Goal: Information Seeking & Learning: Check status

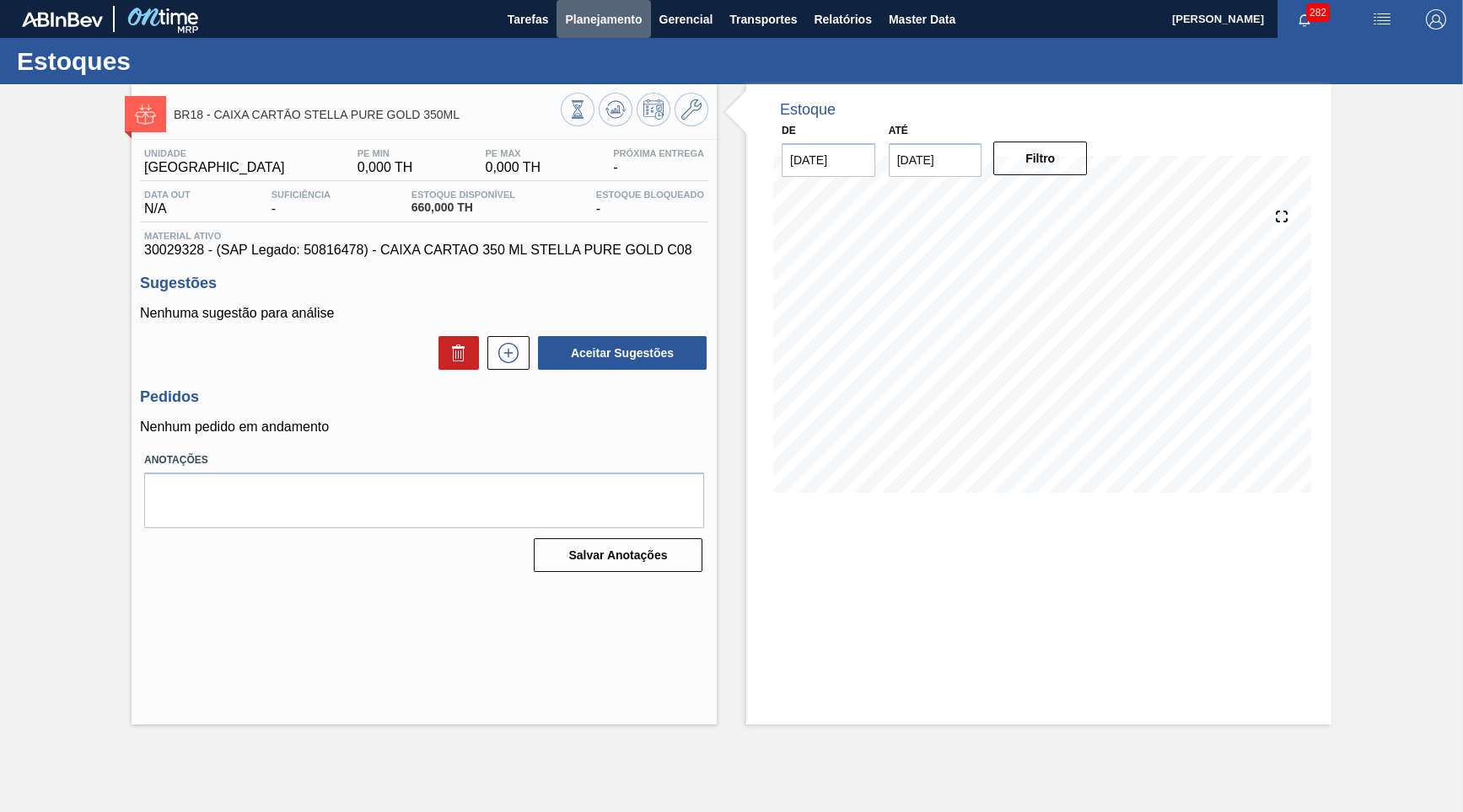
click at [599, 37] on button "Planejamento" at bounding box center [603, 19] width 94 height 38
click at [566, 21] on span "Planejamento" at bounding box center [603, 20] width 77 height 21
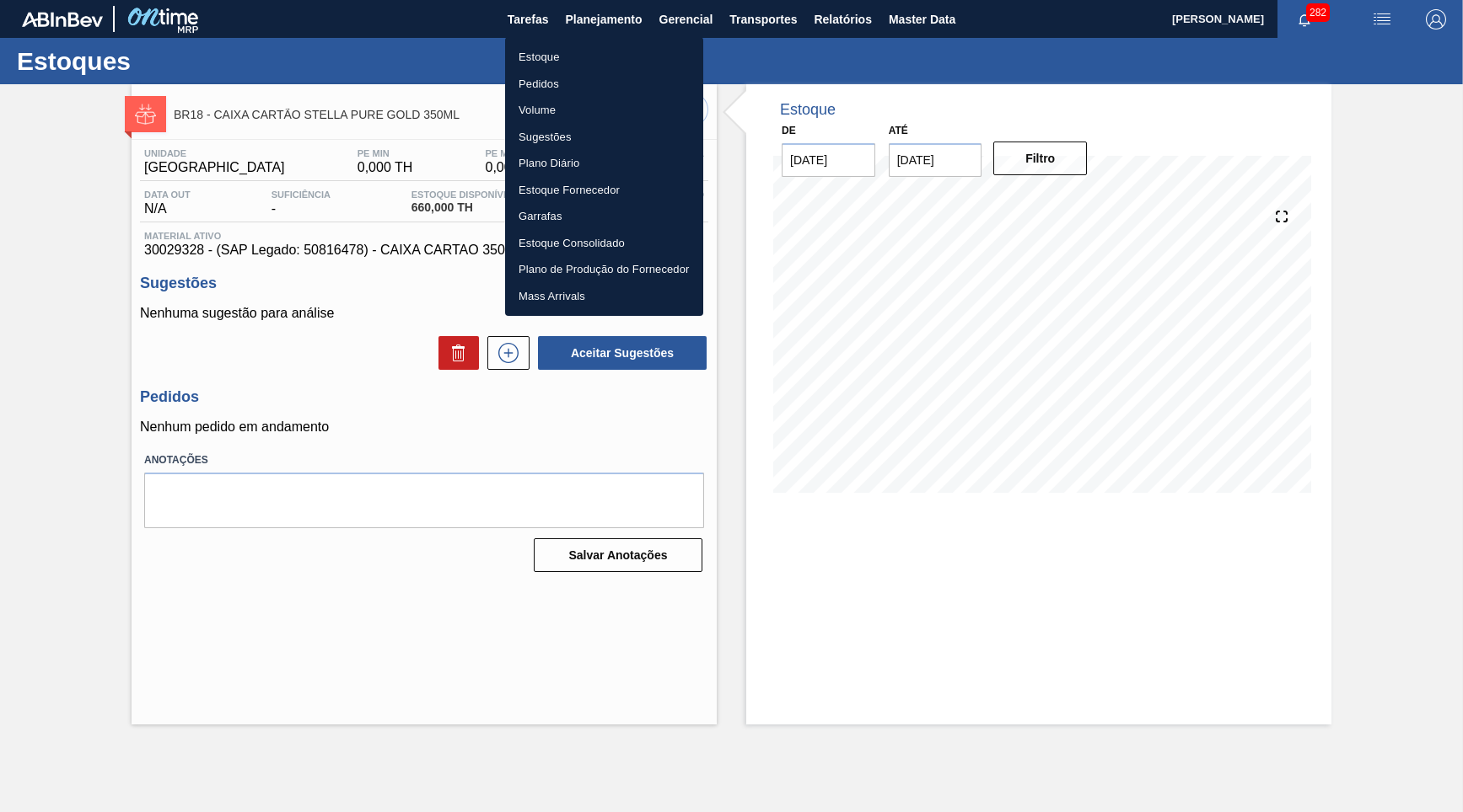
click at [524, 55] on li "Estoque" at bounding box center [603, 57] width 198 height 27
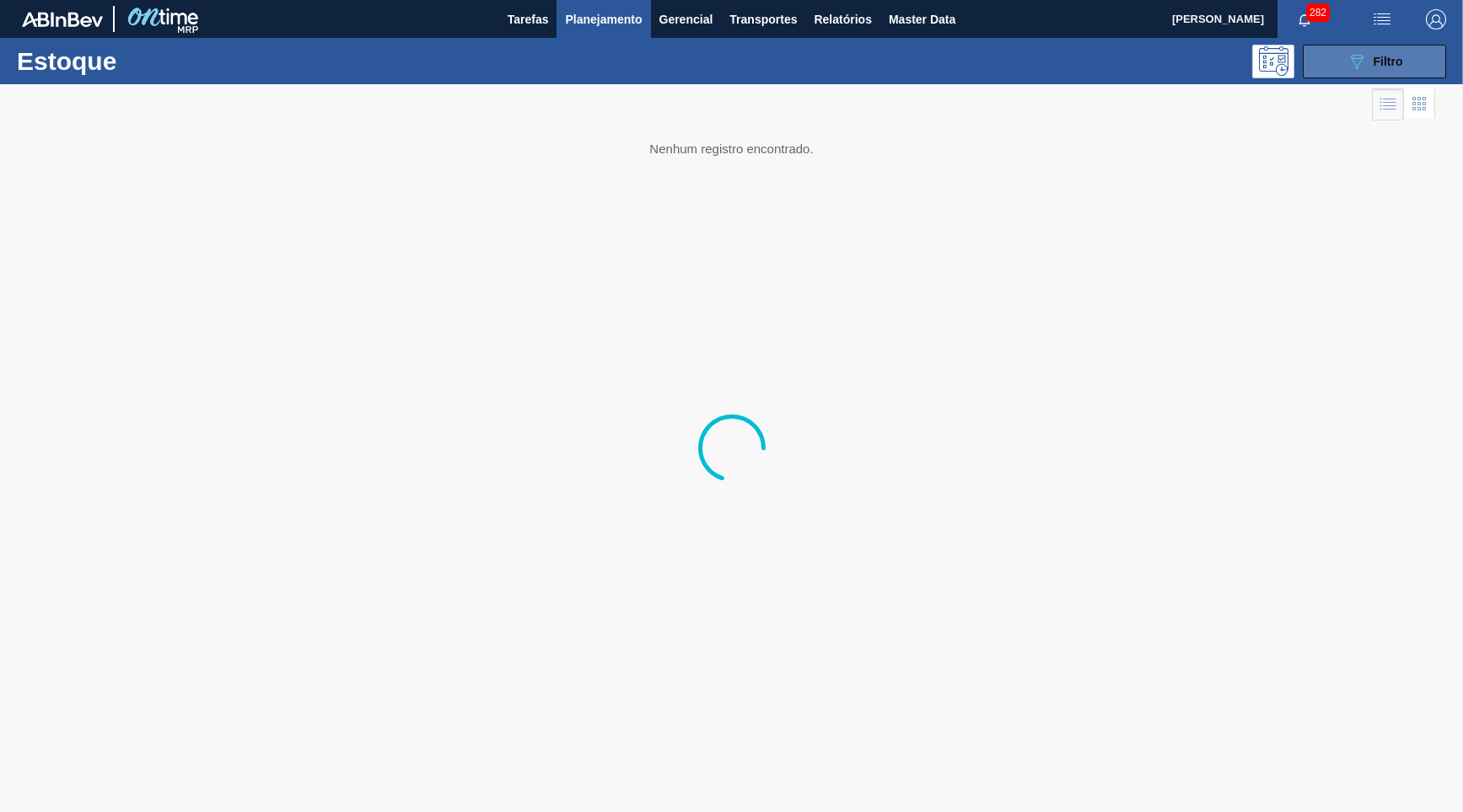
click at [1399, 47] on button "089F7B8B-B2A5-4AFE-B5C0-19BA573D28AC Filtro" at bounding box center [1374, 61] width 144 height 34
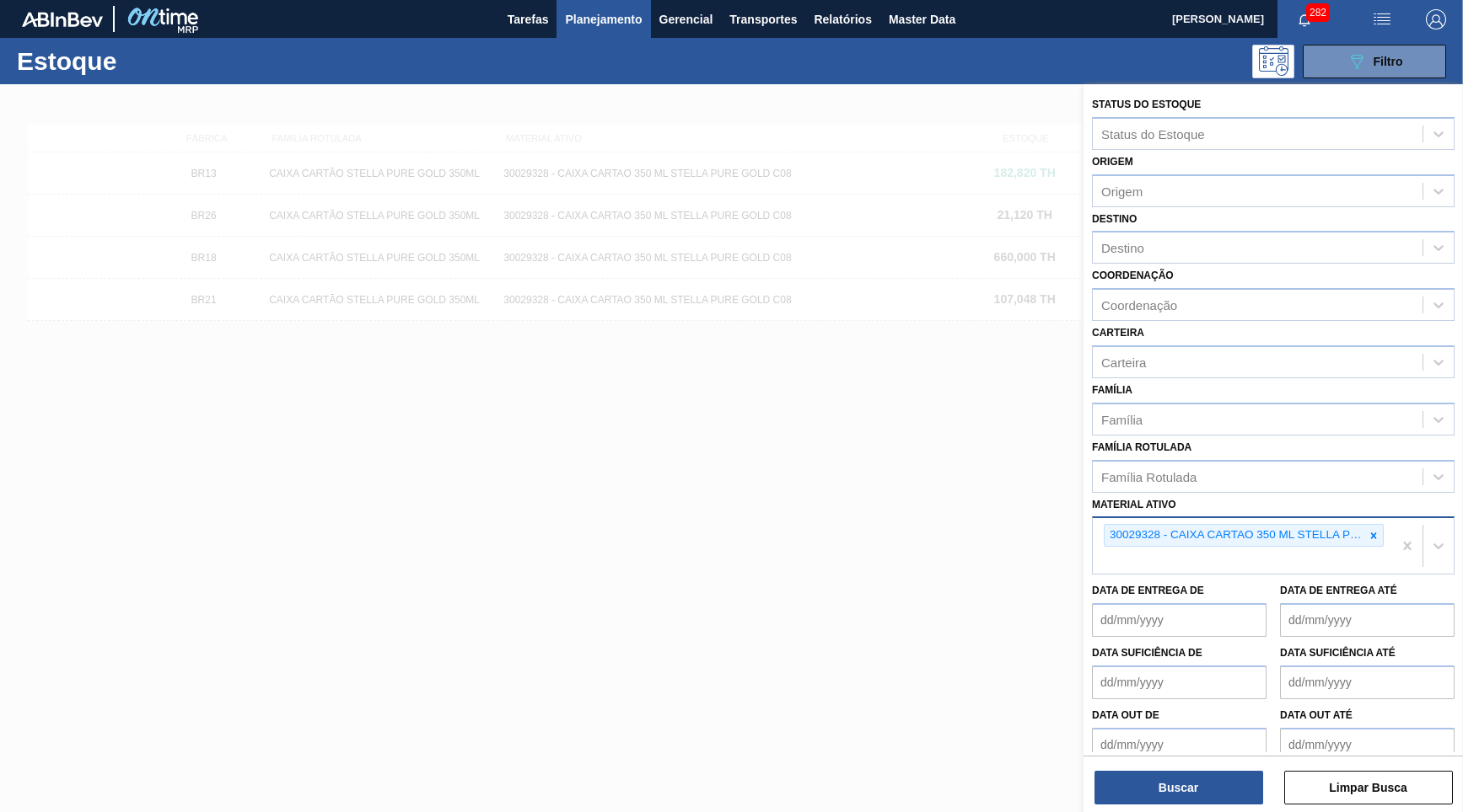
click at [1388, 518] on div "30029328 - CAIXA CARTAO 350 ML STELLA PURE GOLD C08" at bounding box center [1242, 546] width 299 height 56
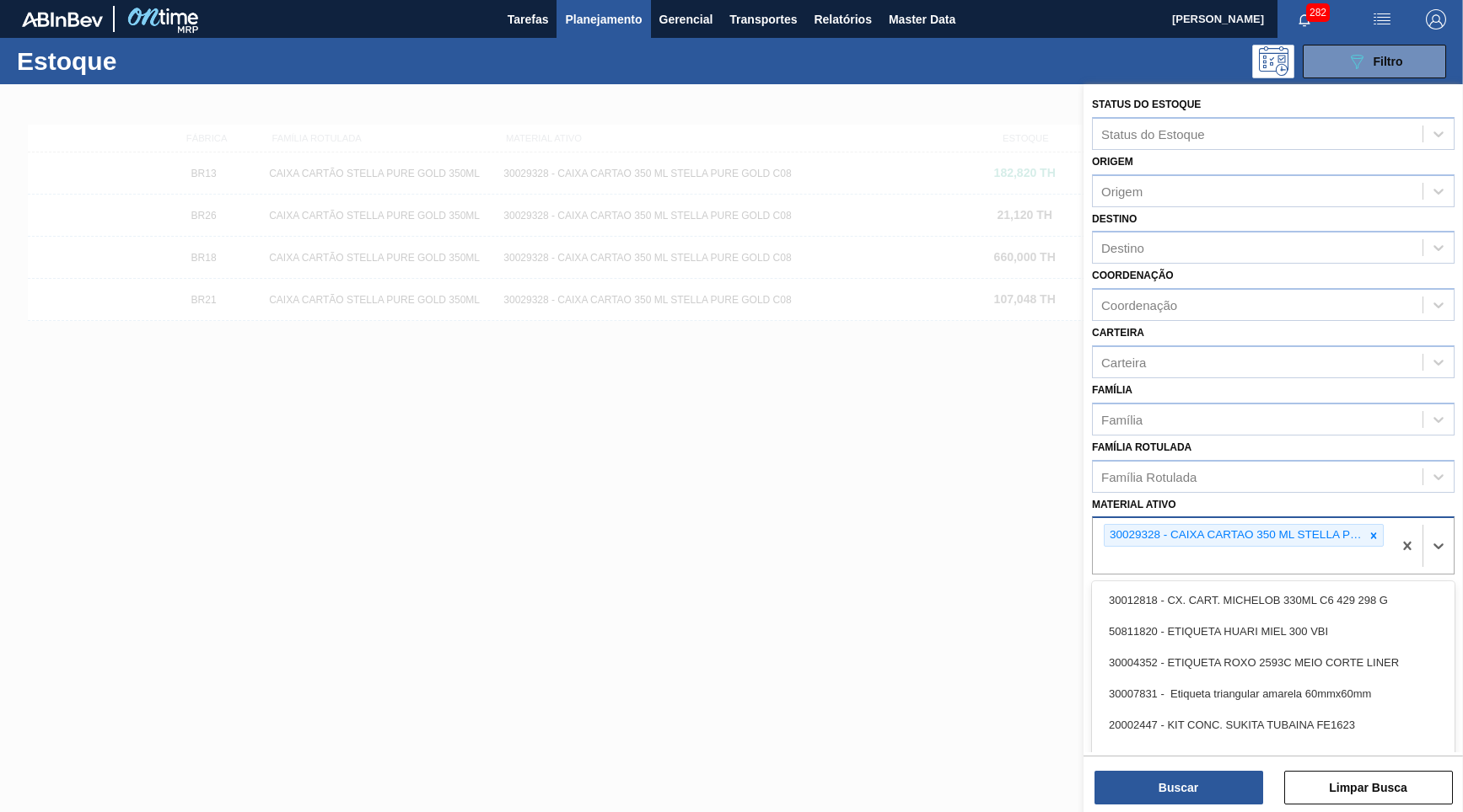
click at [1381, 525] on div at bounding box center [1374, 535] width 19 height 21
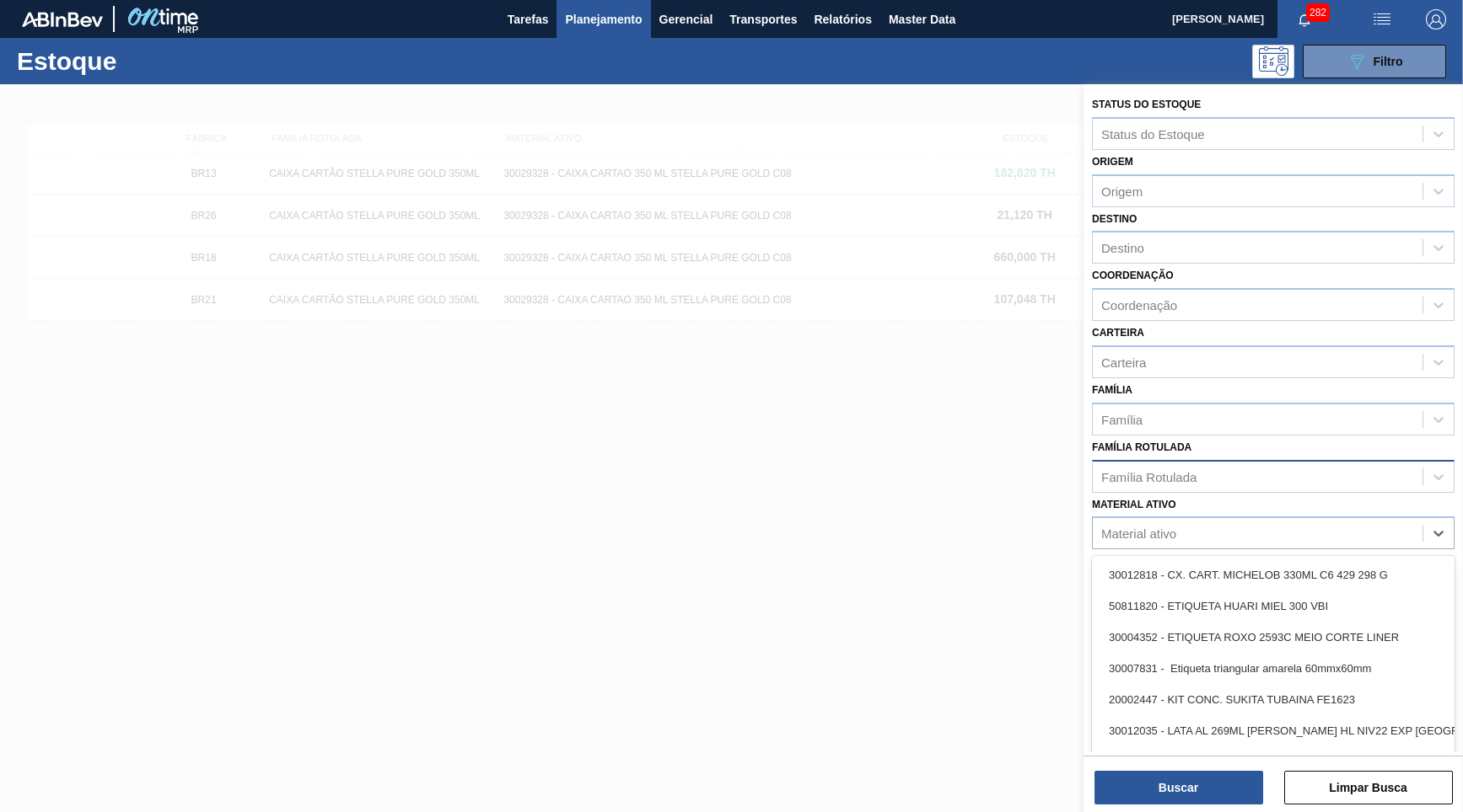
click at [1304, 466] on div "Família Rotulada" at bounding box center [1273, 476] width 363 height 33
paste Rotulada "CAIXA CARTAO BASKET CORONA CERO 330ML"
type Rotulada "CAIXA CARTAO BASKET CORONA CERO 330ML"
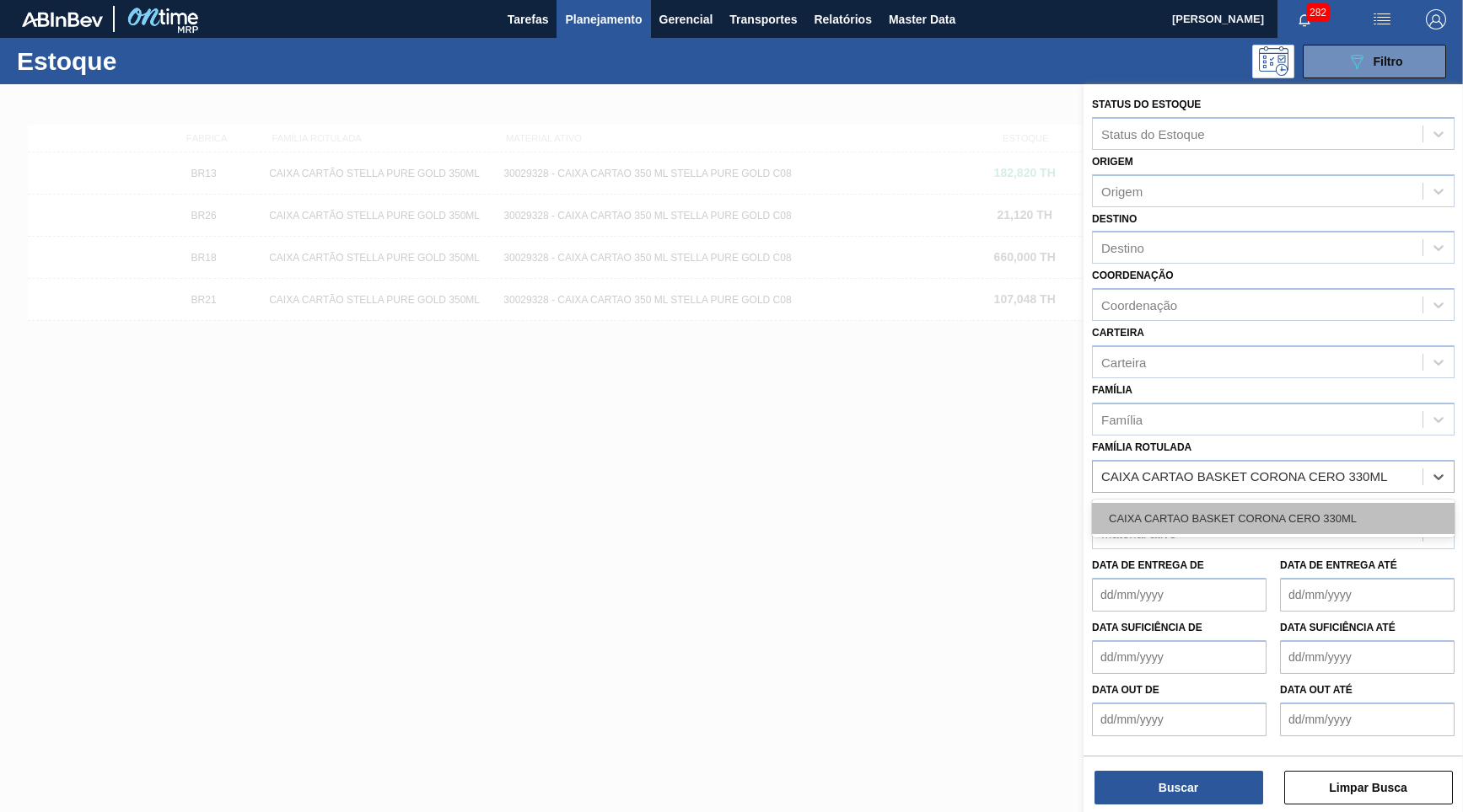
click at [1303, 504] on div "CAIXA CARTAO BASKET CORONA CERO 330ML" at bounding box center [1273, 519] width 363 height 31
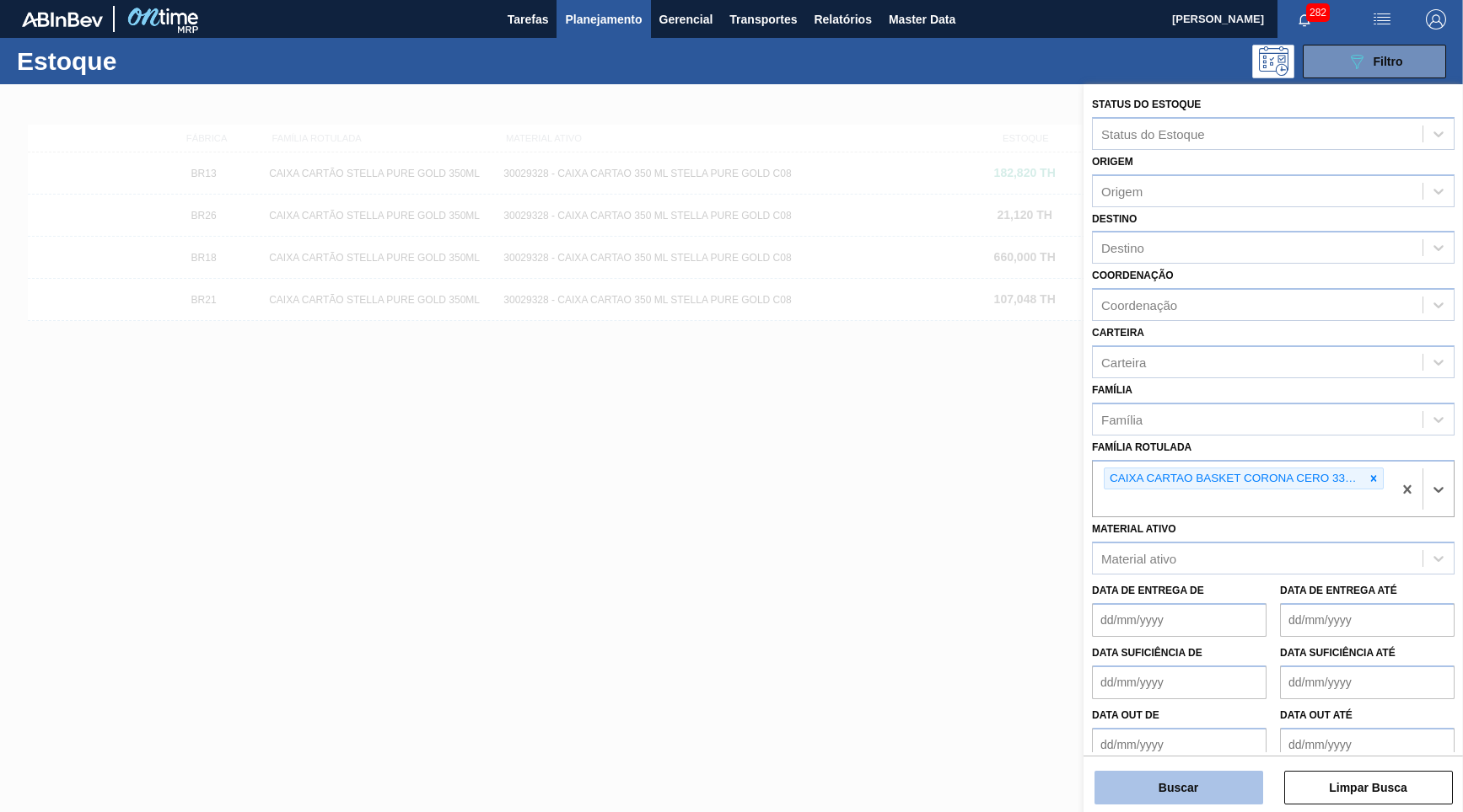
click at [1211, 785] on button "Buscar" at bounding box center [1178, 787] width 168 height 34
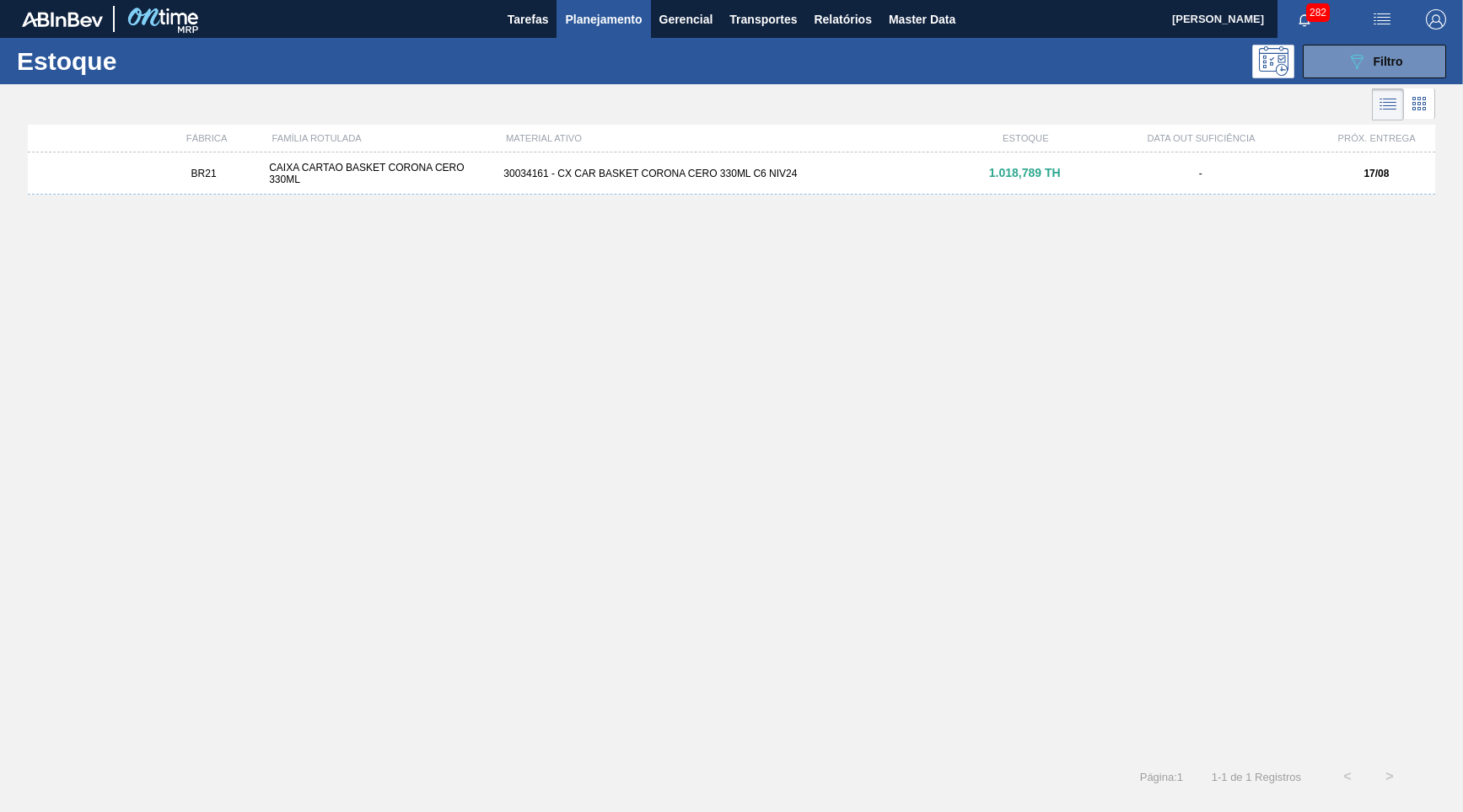
click at [956, 156] on div "BR21 CAIXA CARTAO BASKET CORONA CERO 330ML 30034161 - CX CAR BASKET CORONA CERO…" at bounding box center [731, 174] width 1407 height 42
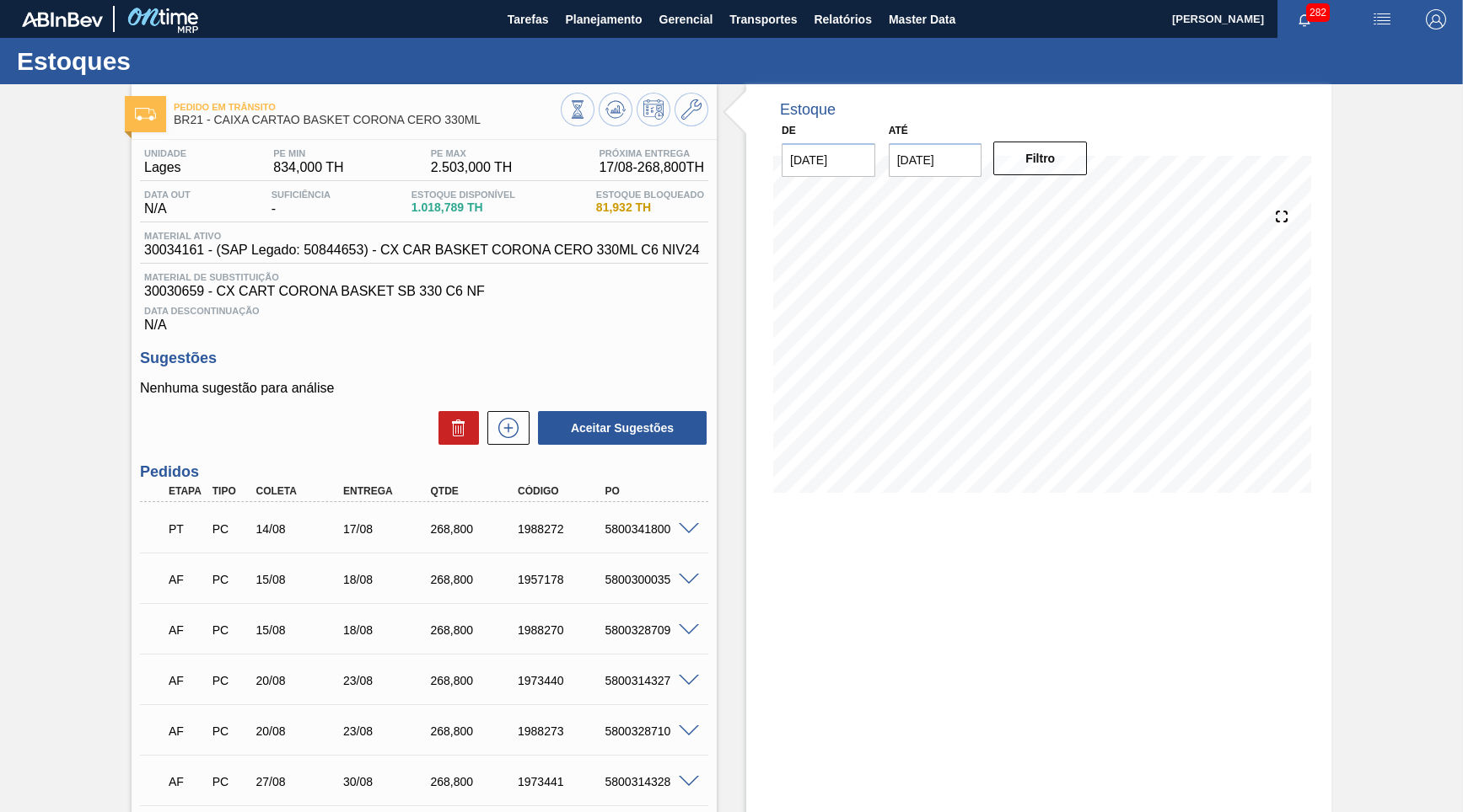
scroll to position [81, 0]
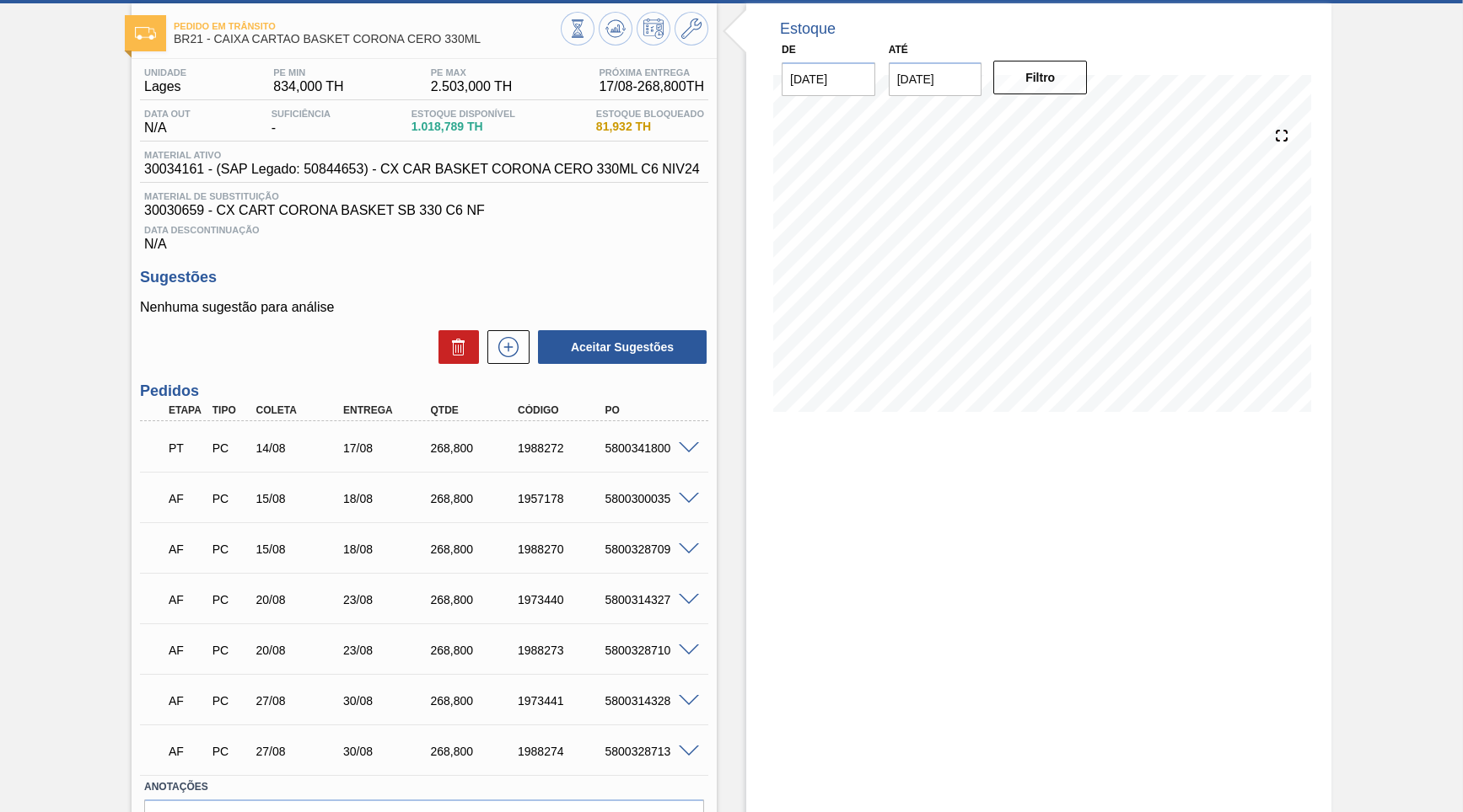
click at [437, 123] on span "1.018,789 TH" at bounding box center [463, 126] width 104 height 13
click at [579, 112] on div "Data out N/A Suficiência - Estoque Disponível 1.018,789 TH Estoque Bloqueado 81…" at bounding box center [424, 125] width 568 height 33
click at [609, 117] on span "Estoque Bloqueado" at bounding box center [650, 114] width 108 height 10
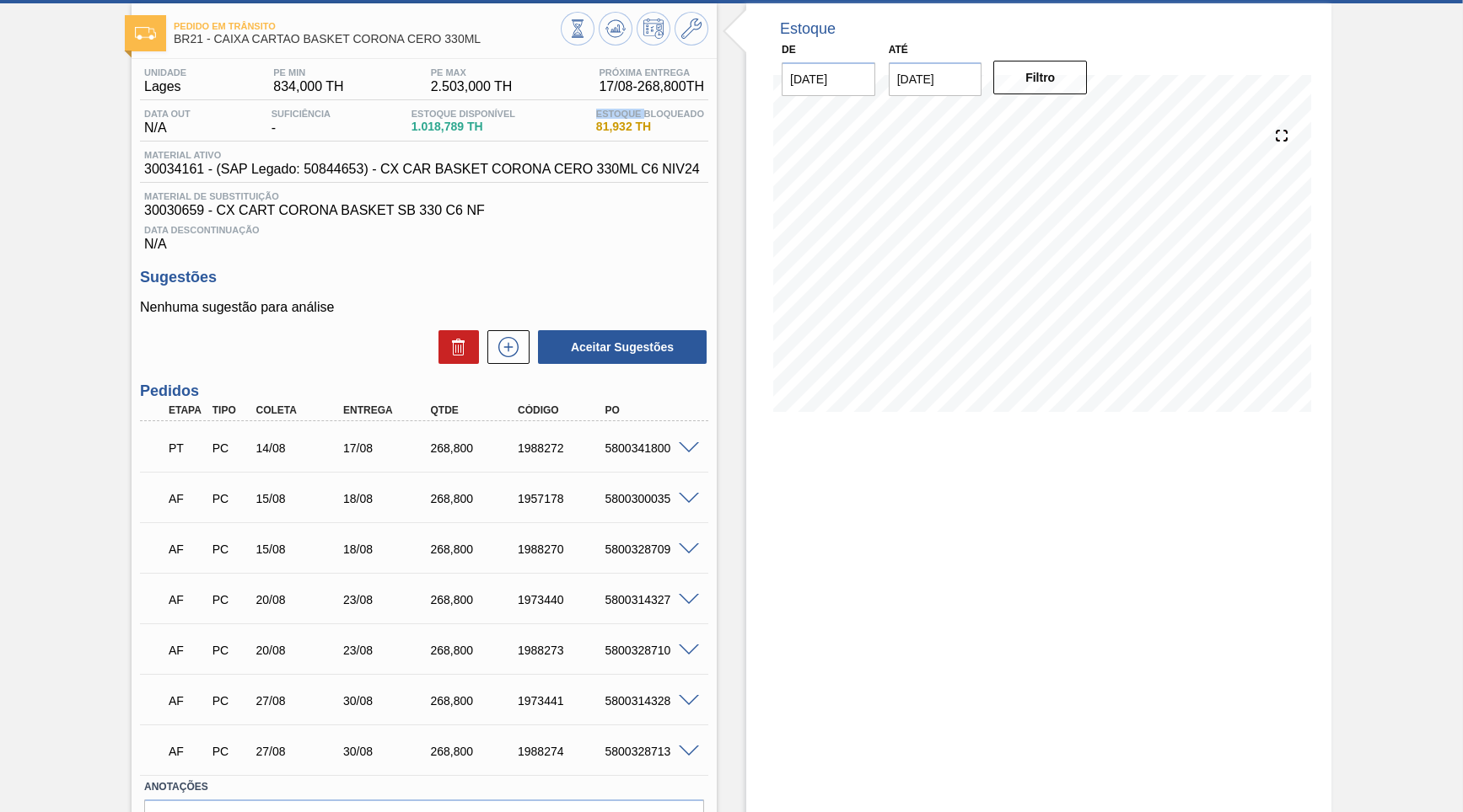
click at [609, 117] on span "Estoque Bloqueado" at bounding box center [650, 114] width 108 height 10
click at [425, 137] on div "Data out N/A Suficiência - Estoque Disponível 1.018,789 TH Estoque Bloqueado 81…" at bounding box center [424, 125] width 568 height 33
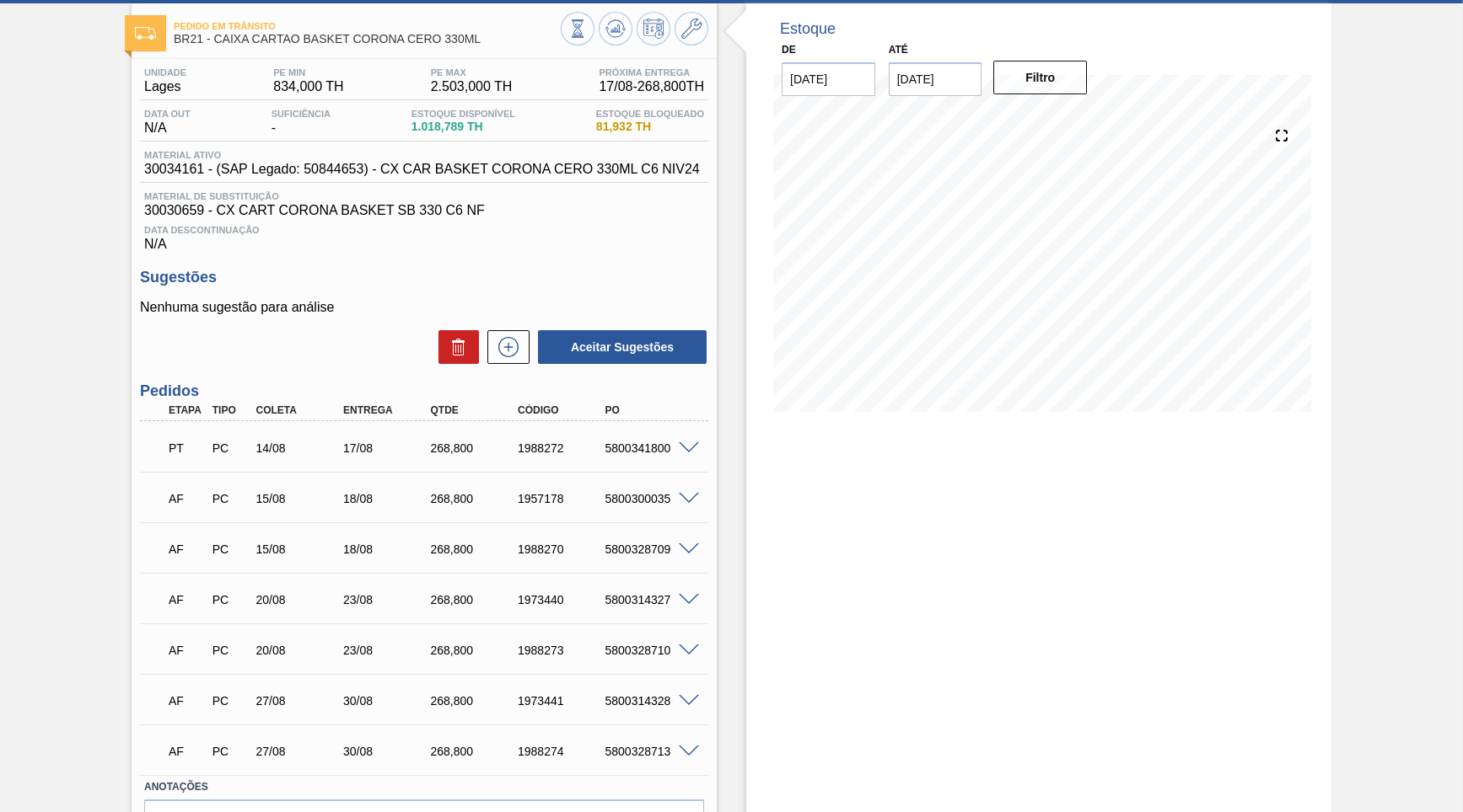
click at [510, 206] on span "30030659 - CX CART CORONA BASKET SB 330 C6 NF" at bounding box center [424, 211] width 560 height 15
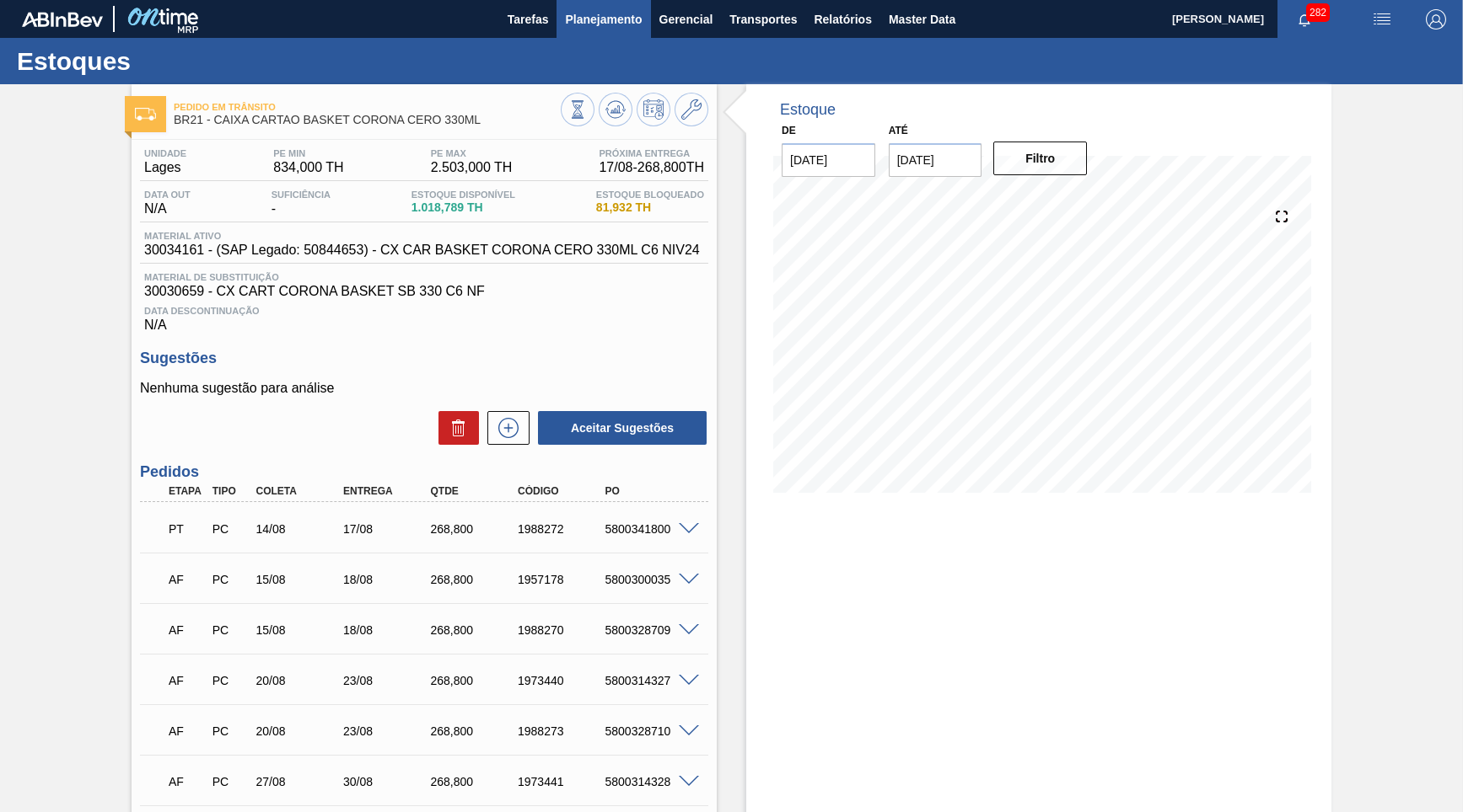
click at [602, 33] on button "Planejamento" at bounding box center [603, 19] width 94 height 38
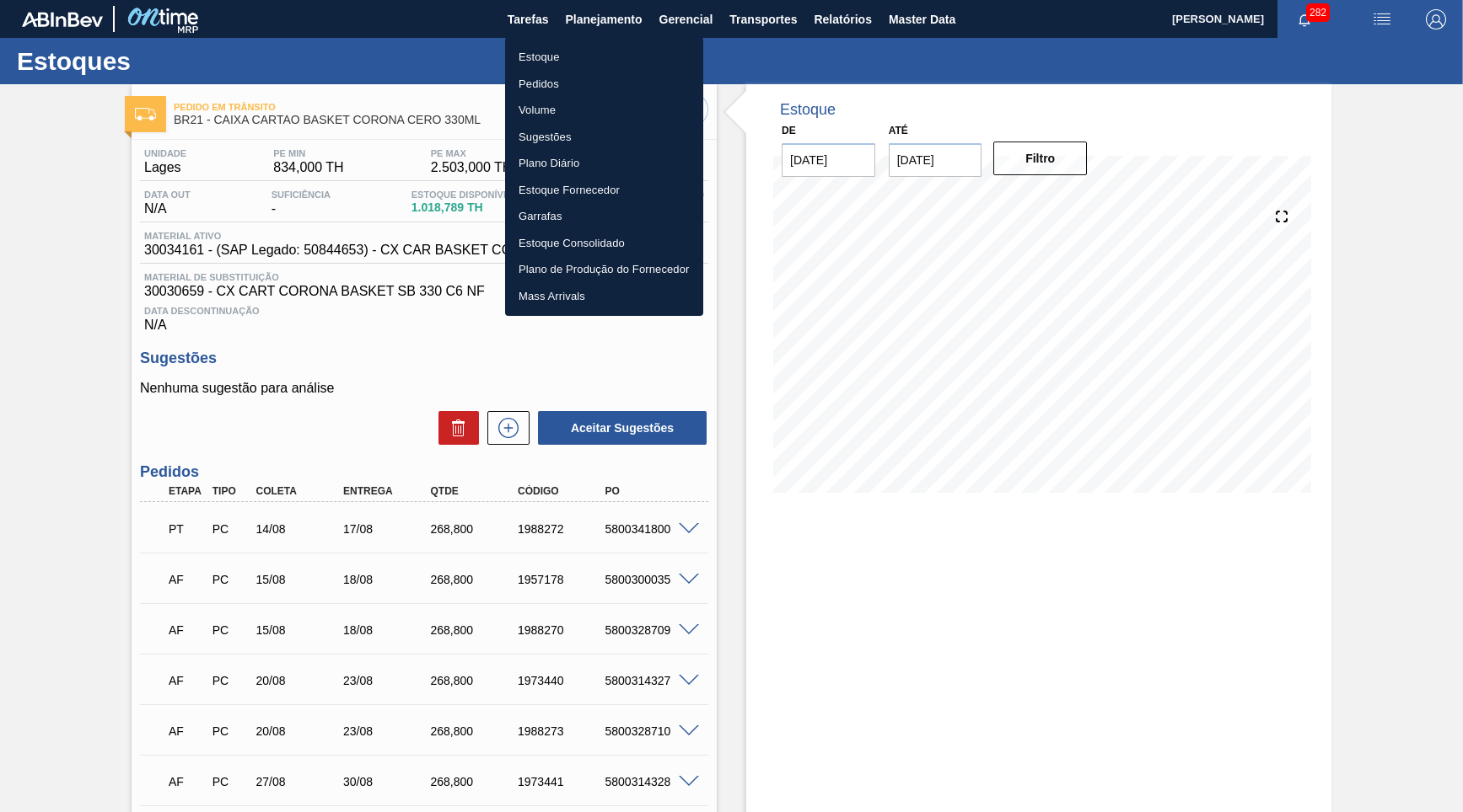
click at [588, 46] on li "Estoque" at bounding box center [603, 57] width 198 height 27
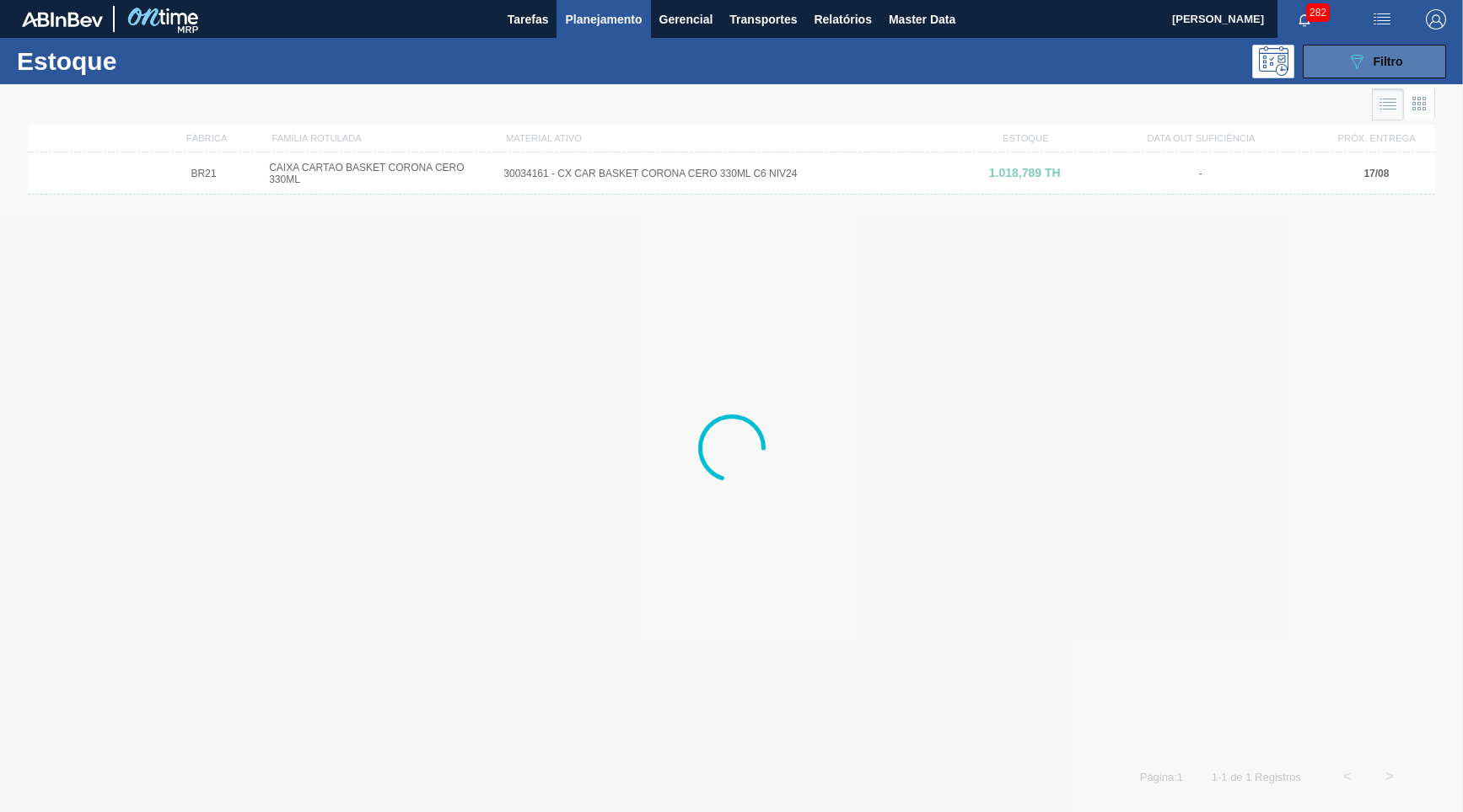
click at [1426, 54] on button "089F7B8B-B2A5-4AFE-B5C0-19BA573D28AC Filtro" at bounding box center [1374, 61] width 144 height 34
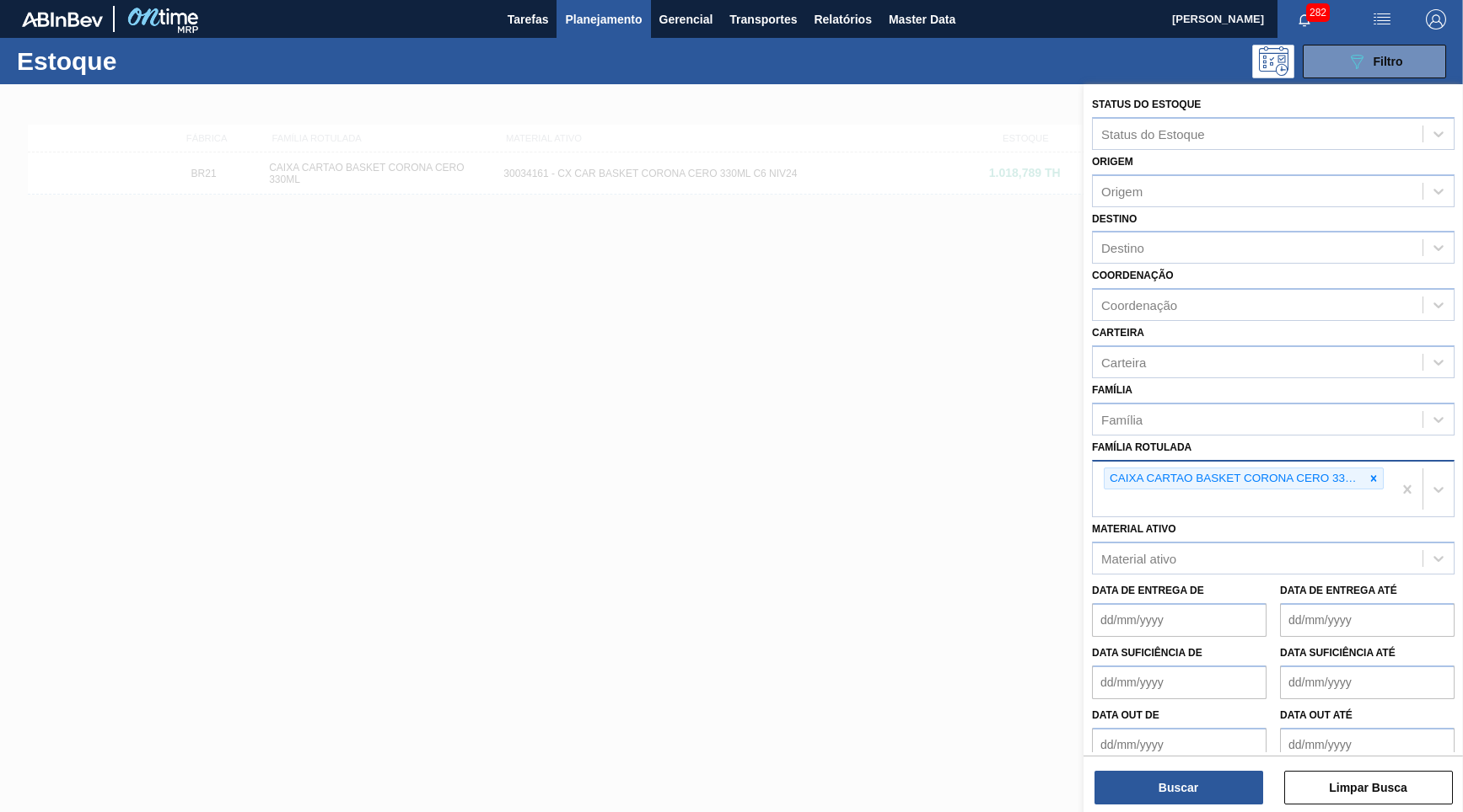
click at [1382, 467] on div "CAIXA CARTAO BASKET CORONA CERO 330ML" at bounding box center [1244, 479] width 280 height 22
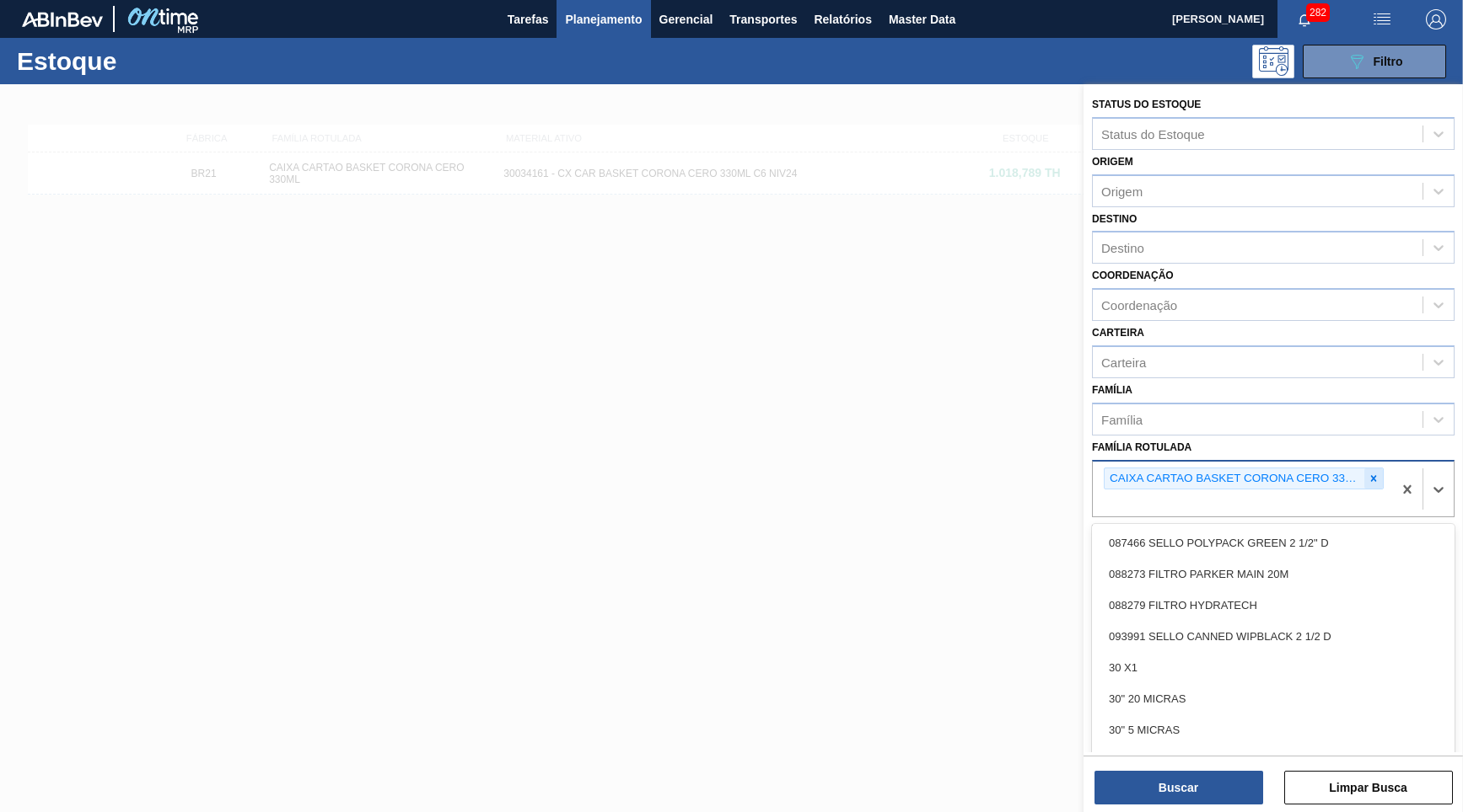
click at [1377, 473] on icon at bounding box center [1374, 479] width 12 height 12
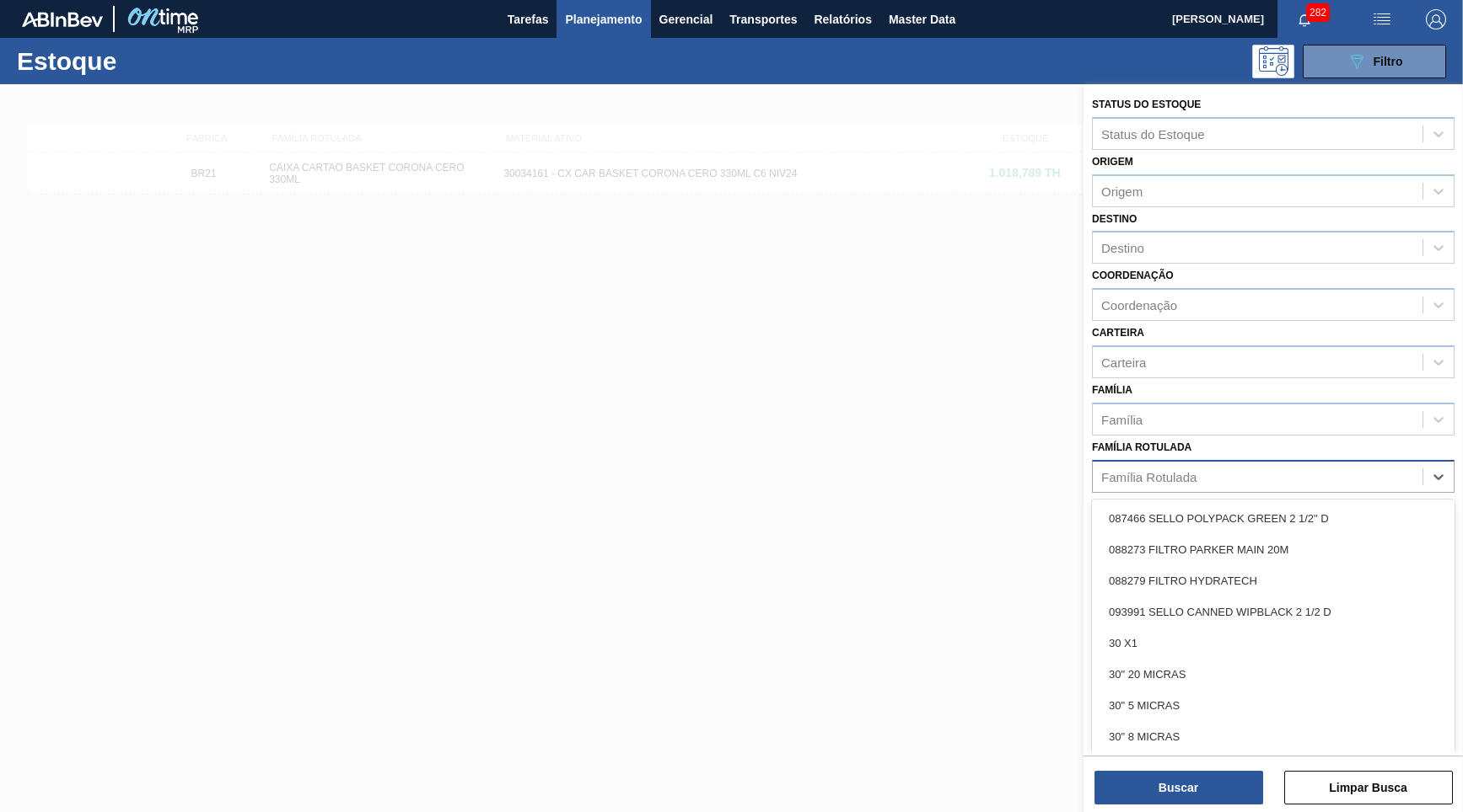
paste Rotulada "CAIXA DE PAPELAO CORONA CERO 330ML"
type Rotulada "CAIXA DE PAPELAO CORONA CERO 330ML"
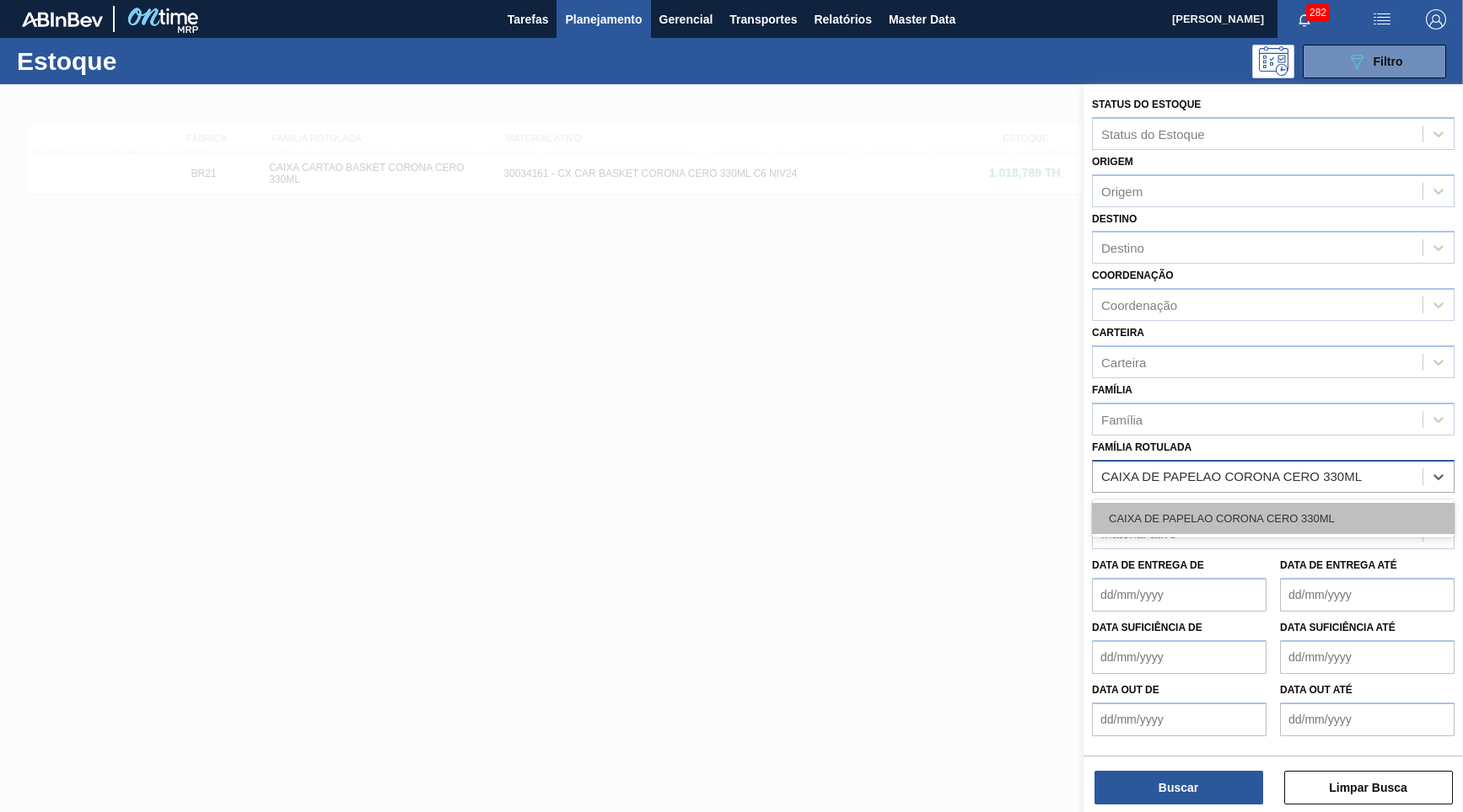
click at [1269, 504] on div "CAIXA DE PAPELAO CORONA CERO 330ML" at bounding box center [1273, 519] width 363 height 31
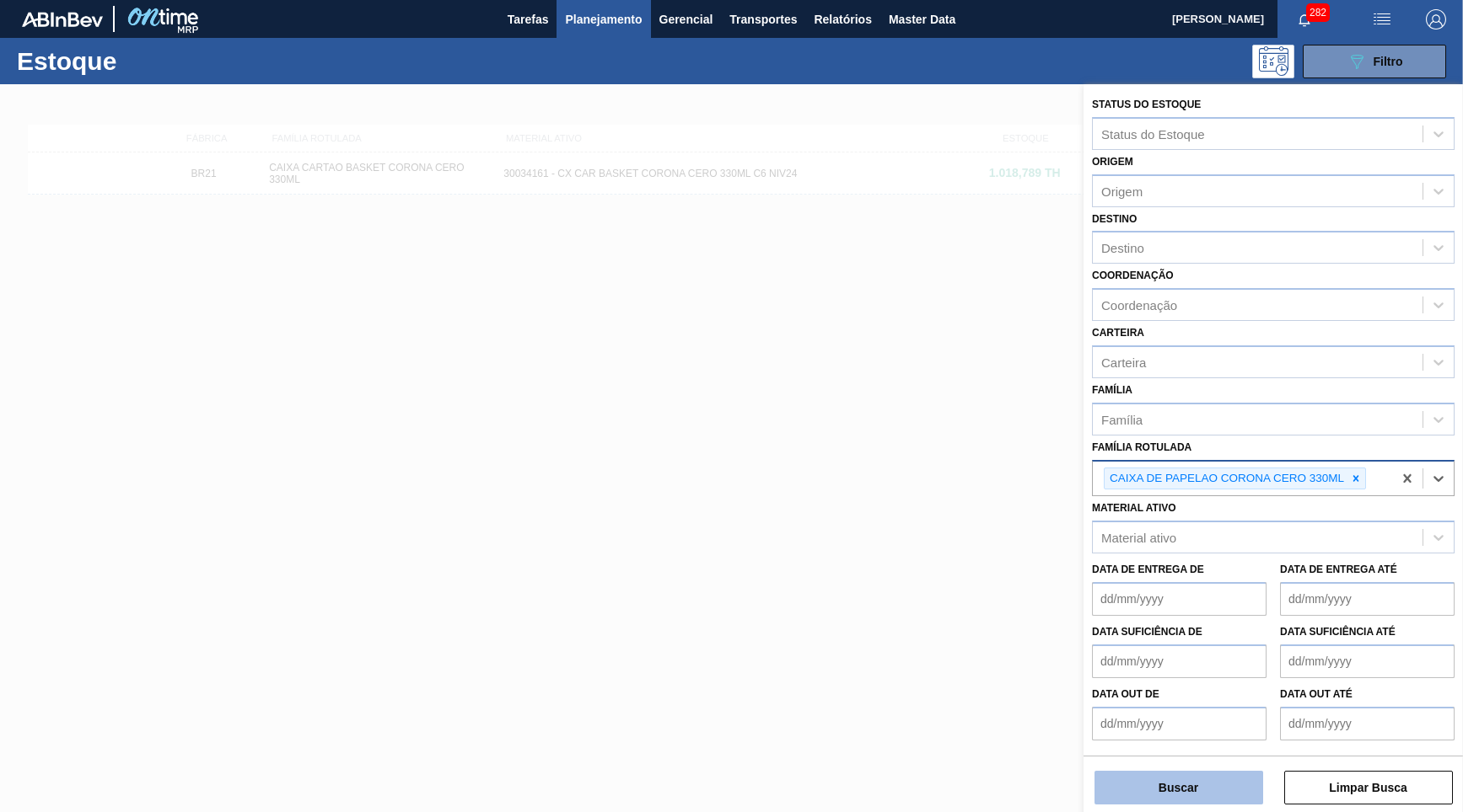
click at [1216, 776] on button "Buscar" at bounding box center [1178, 787] width 168 height 34
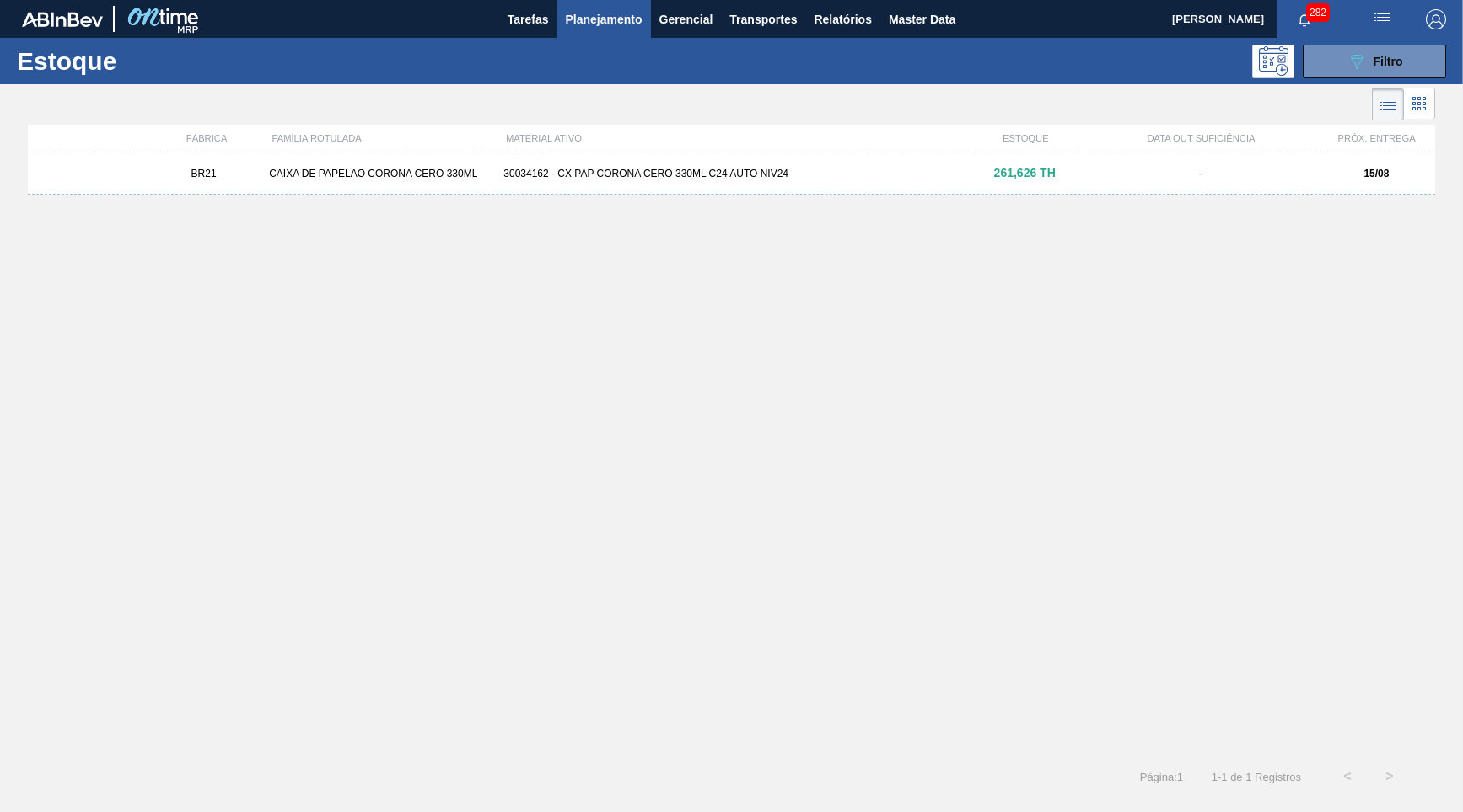
click at [803, 180] on div "BR21 CAIXA DE PAPELAO CORONA CERO 330ML 30034162 - CX PAP CORONA CERO 330ML C24…" at bounding box center [731, 174] width 1407 height 42
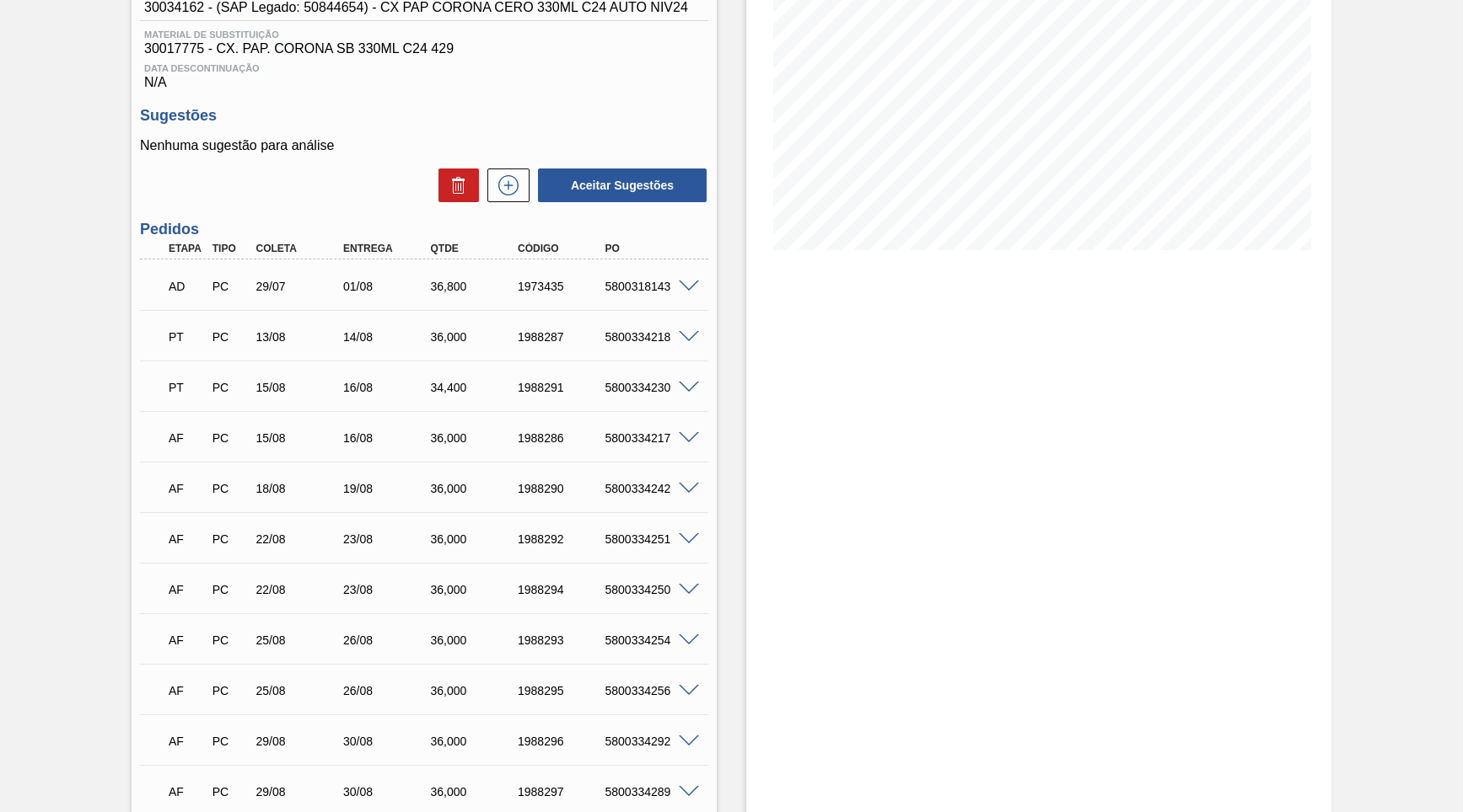
scroll to position [379, 0]
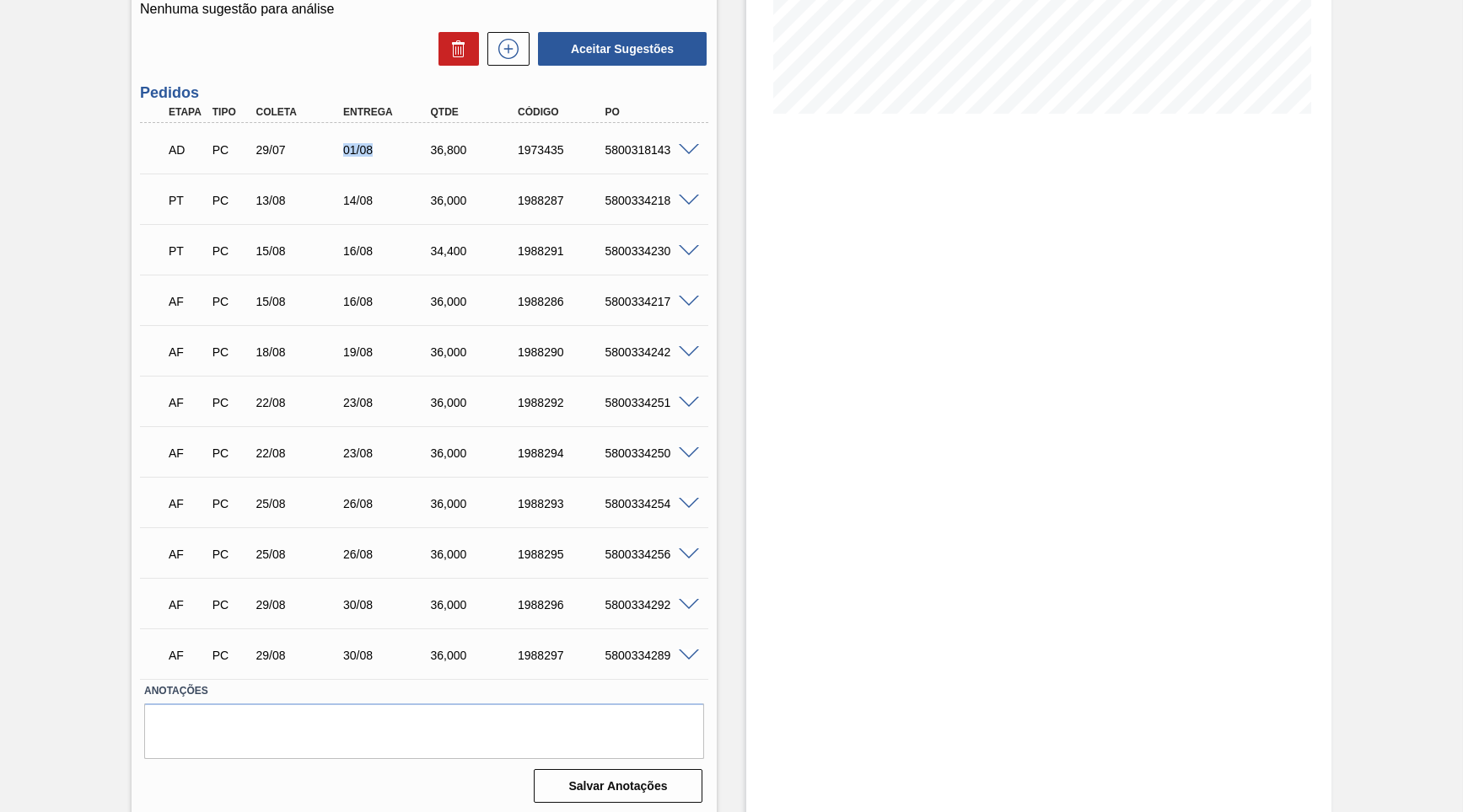
drag, startPoint x: 334, startPoint y: 151, endPoint x: 389, endPoint y: 149, distance: 55.0
click at [389, 149] on div "01/08" at bounding box center [376, 150] width 88 height 14
drag, startPoint x: 302, startPoint y: 200, endPoint x: 405, endPoint y: 201, distance: 103.0
click at [349, 201] on div "13/08" at bounding box center [300, 201] width 97 height 14
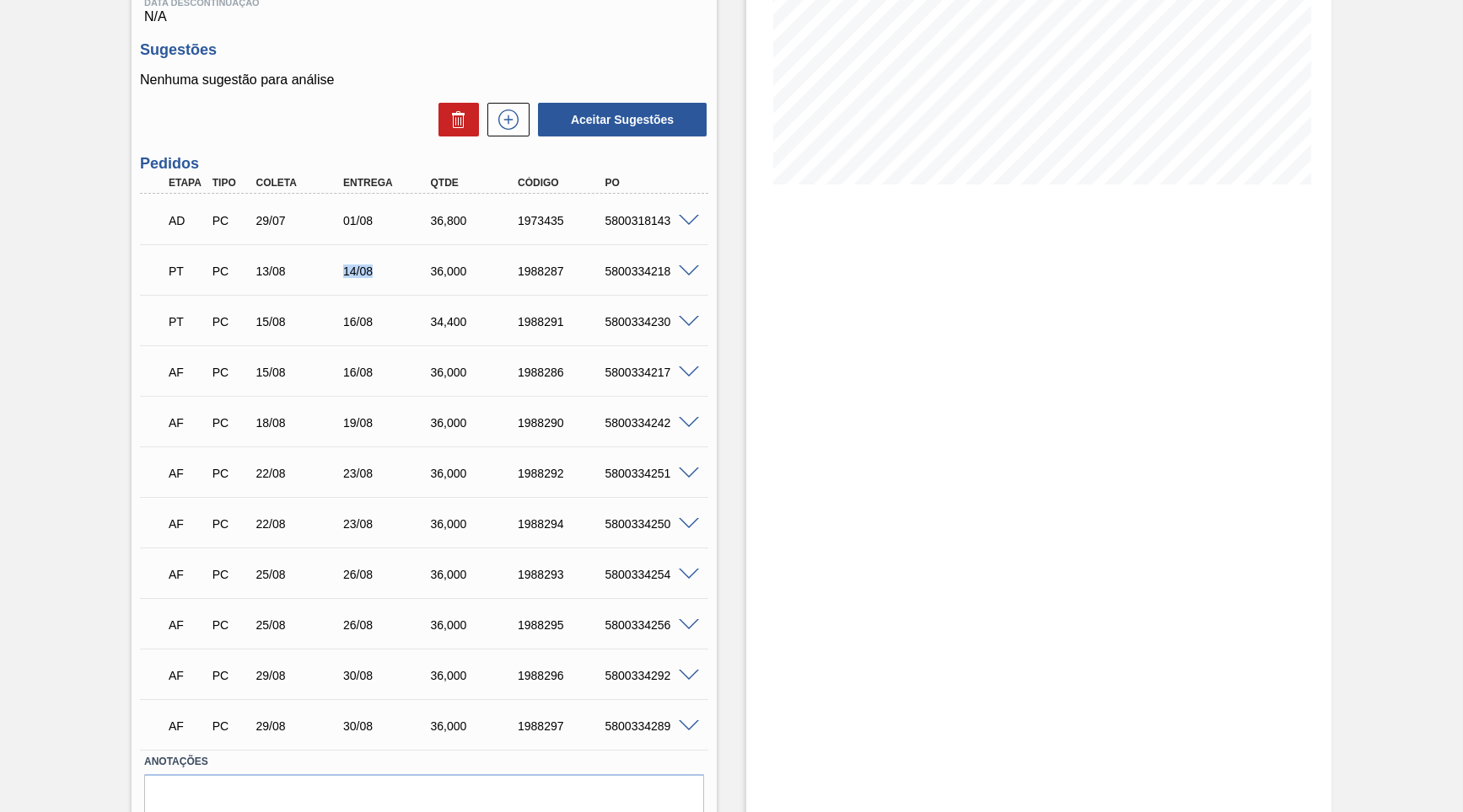
scroll to position [217, 0]
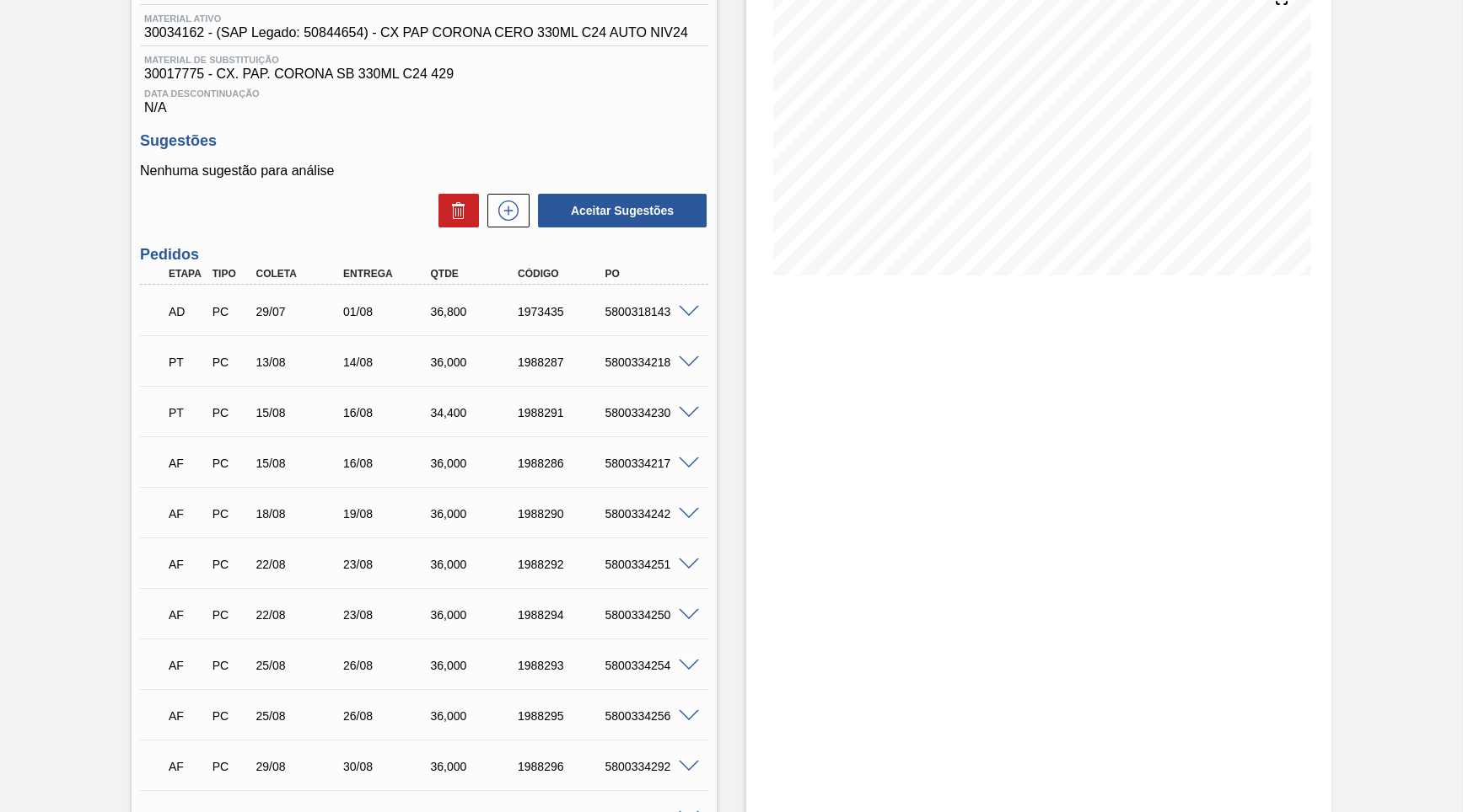
click at [351, 305] on div "01/08" at bounding box center [387, 312] width 97 height 14
click at [626, 317] on div "AD PC 29/07 01/08 36,800 1973435 5800318143" at bounding box center [419, 309] width 523 height 34
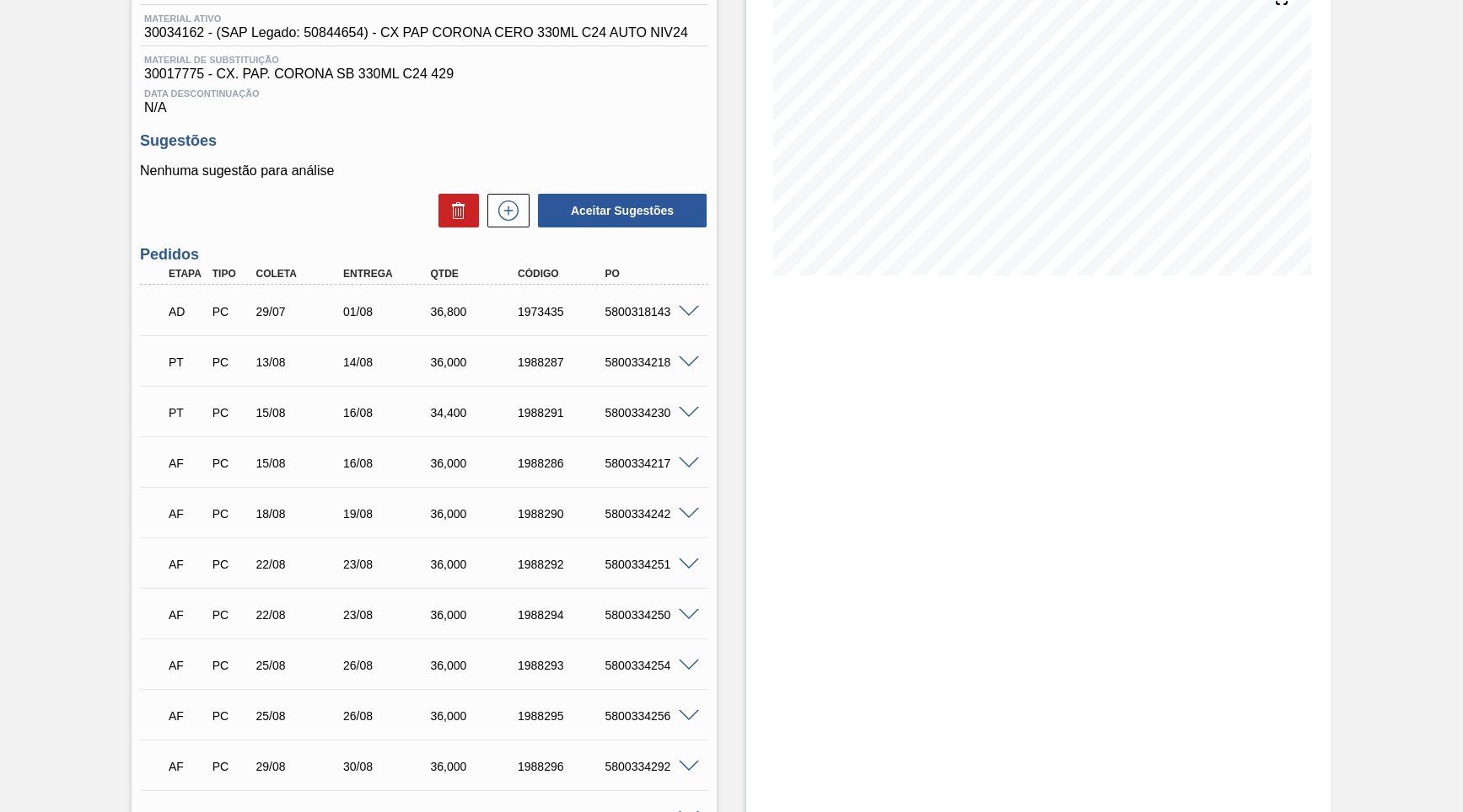
click at [631, 356] on div "5800334218" at bounding box center [649, 363] width 97 height 14
click at [640, 398] on div "PT PC 15/08 16/08 34,400 1988291 5800334230" at bounding box center [419, 411] width 523 height 34
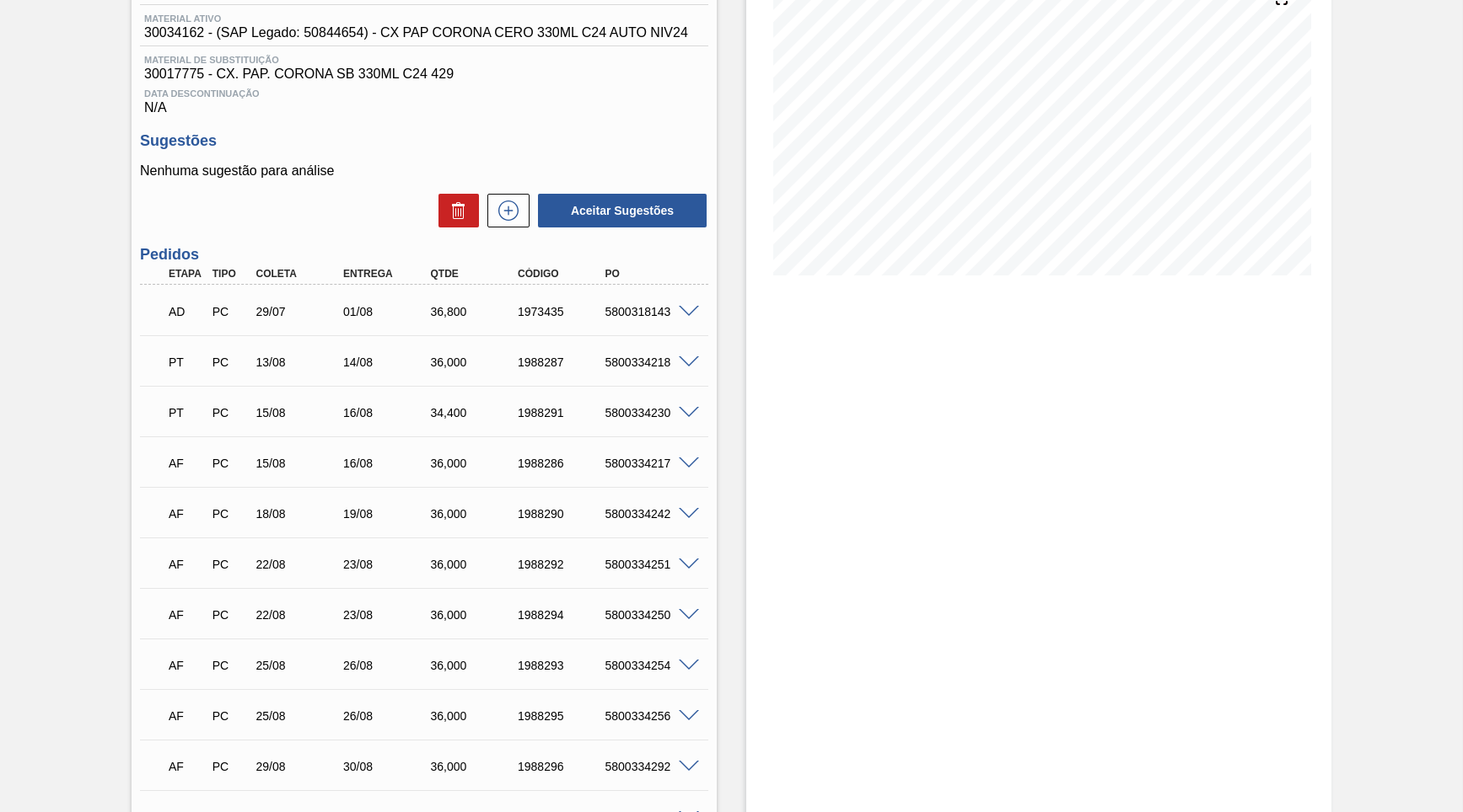
click at [640, 398] on div "PT PC 15/08 16/08 34,400 1988291 5800334230" at bounding box center [419, 411] width 523 height 34
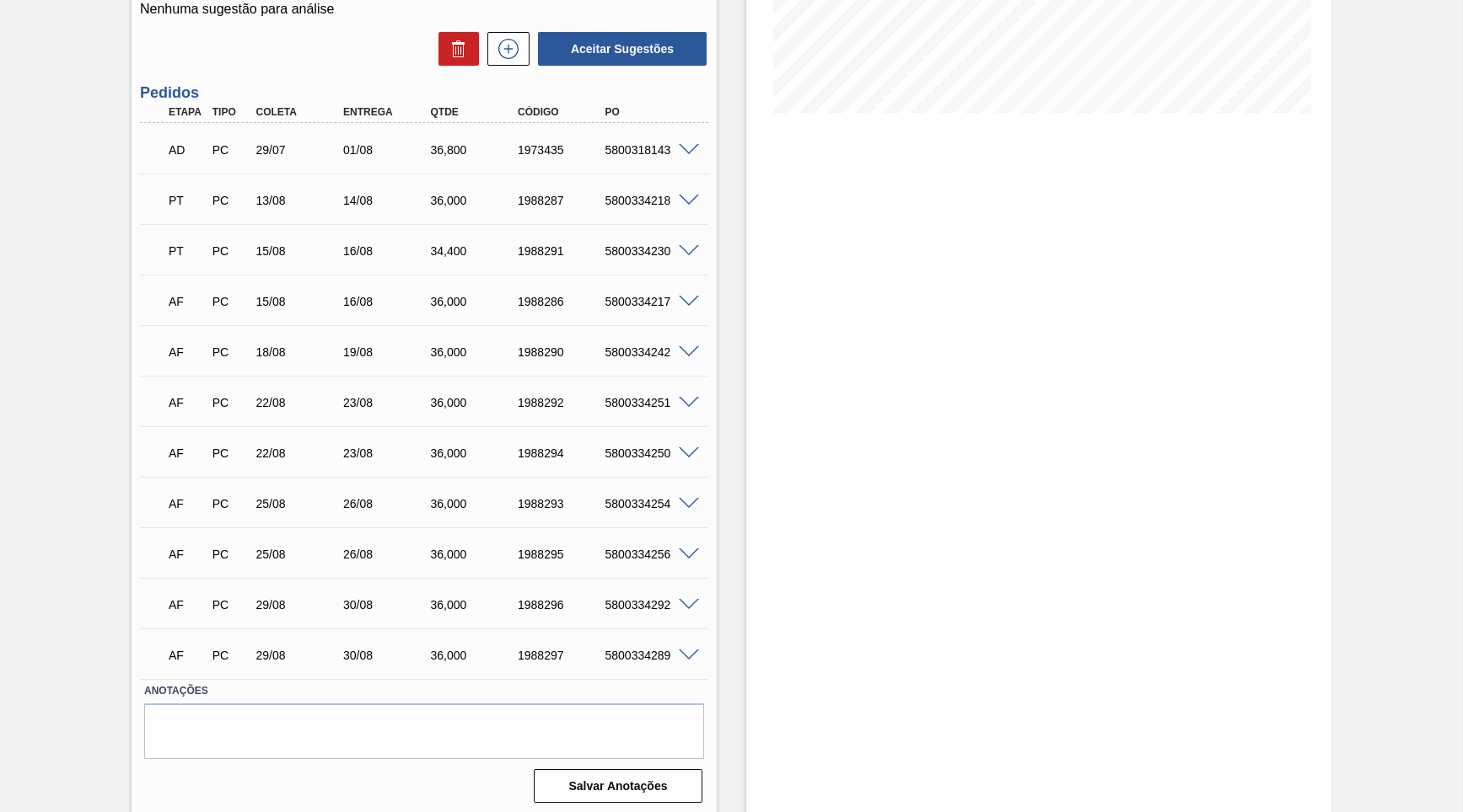
scroll to position [0, 0]
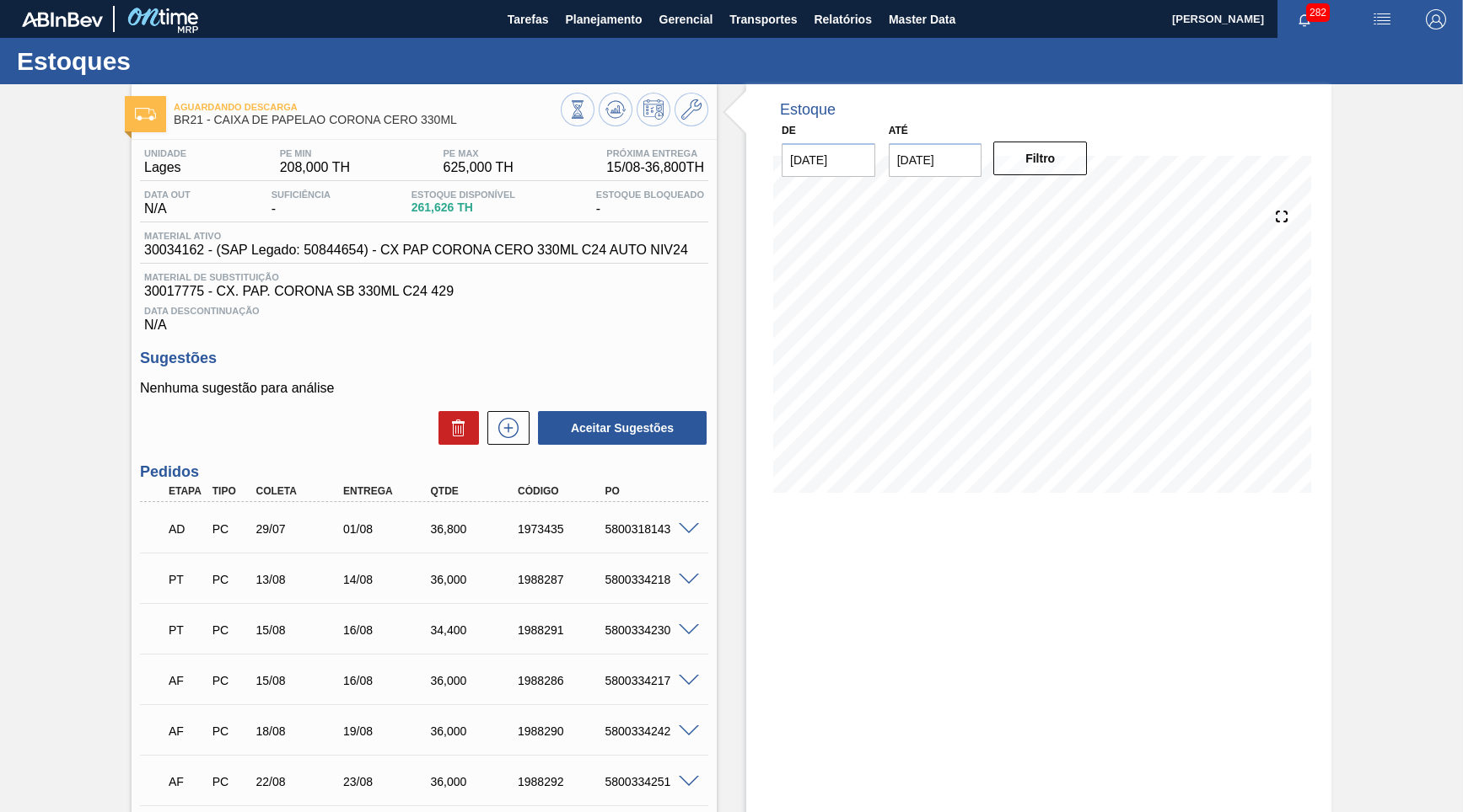
click at [496, 260] on div "Material ativo 30034162 - (SAP Legado: 50844654) - CX PAP CORONA CERO 330ML C24…" at bounding box center [424, 247] width 568 height 33
click at [1004, 747] on div "Estoque De [DATE] Até [DATE] Filtro 08/09 Projeção de Estoque 609.122 [DOMAIN_N…" at bounding box center [1038, 640] width 585 height 1113
click at [609, 40] on div "Estoques" at bounding box center [732, 61] width 1463 height 46
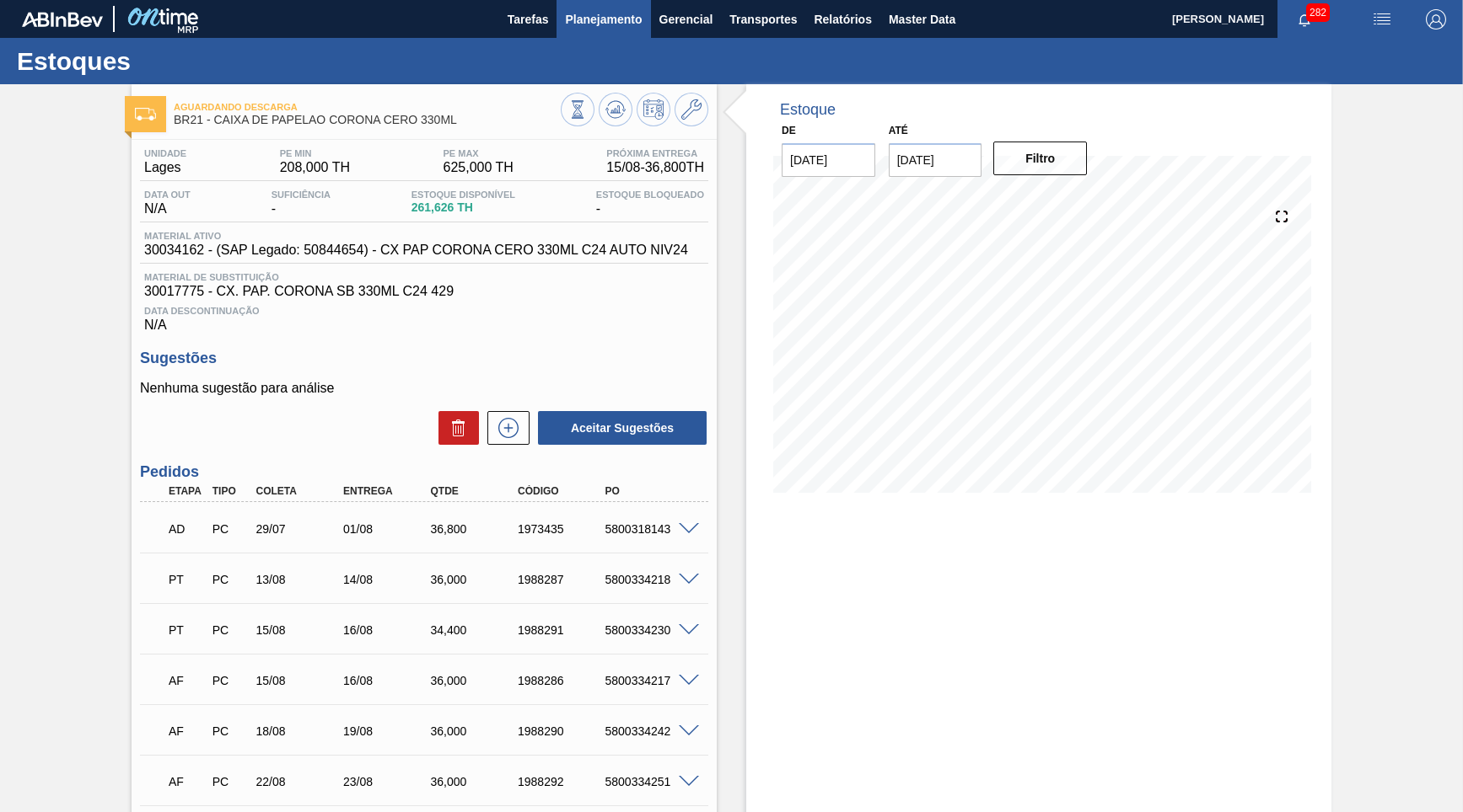
click at [605, 38] on div "Estoques" at bounding box center [732, 61] width 1463 height 46
click at [595, 29] on button "Planejamento" at bounding box center [603, 19] width 94 height 38
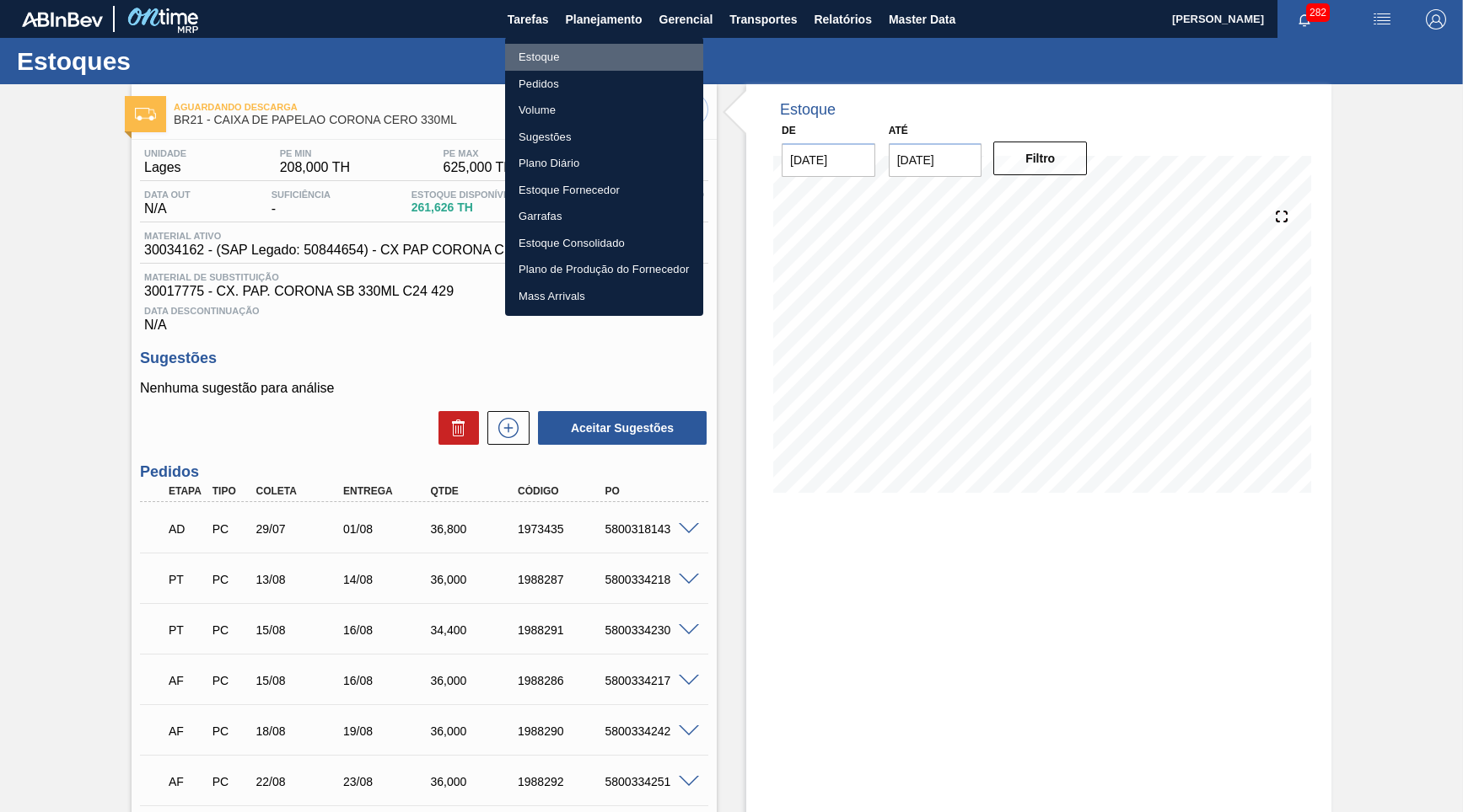
click at [592, 64] on li "Estoque" at bounding box center [603, 57] width 198 height 27
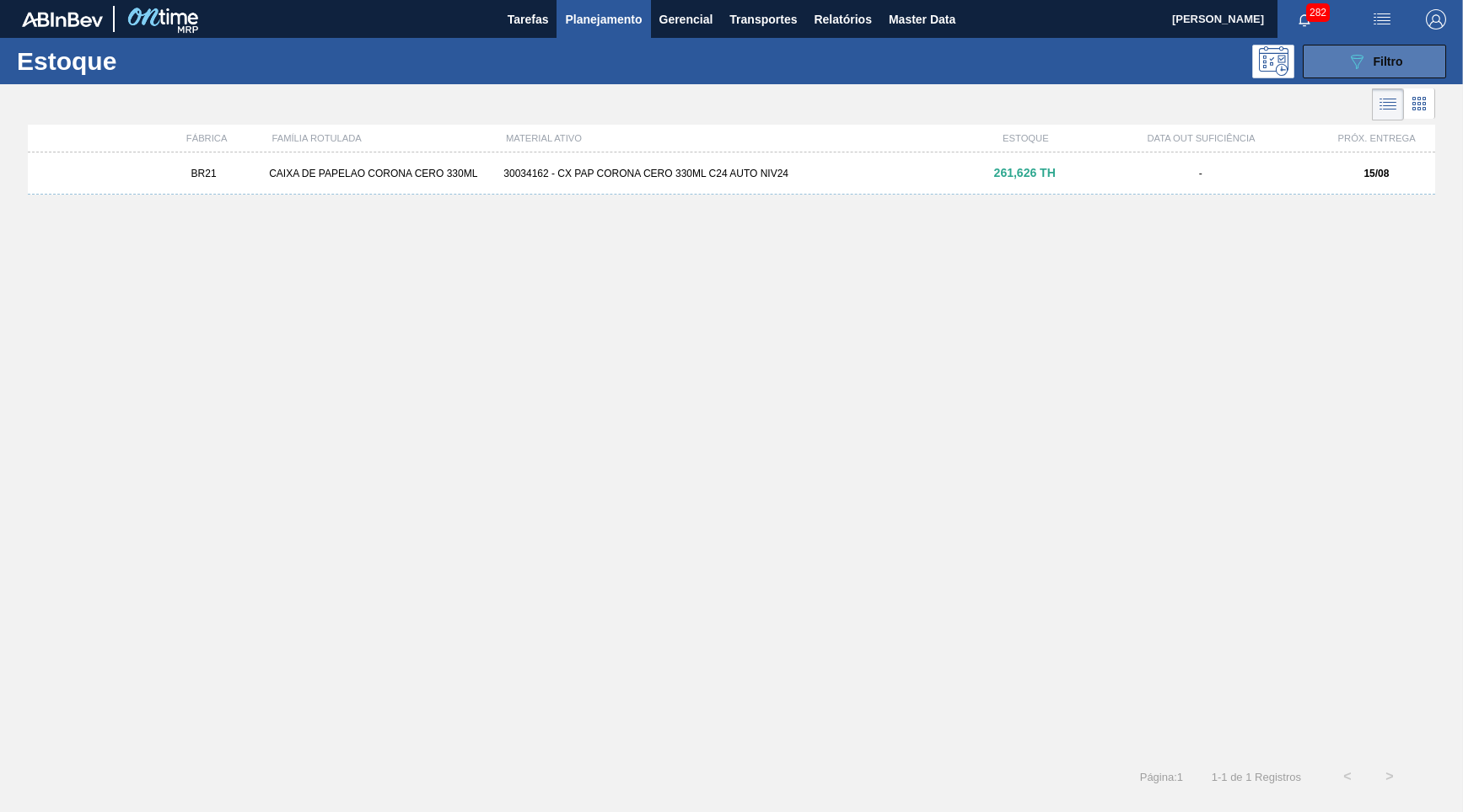
click at [1372, 60] on div "089F7B8B-B2A5-4AFE-B5C0-19BA573D28AC Filtro" at bounding box center [1374, 62] width 57 height 21
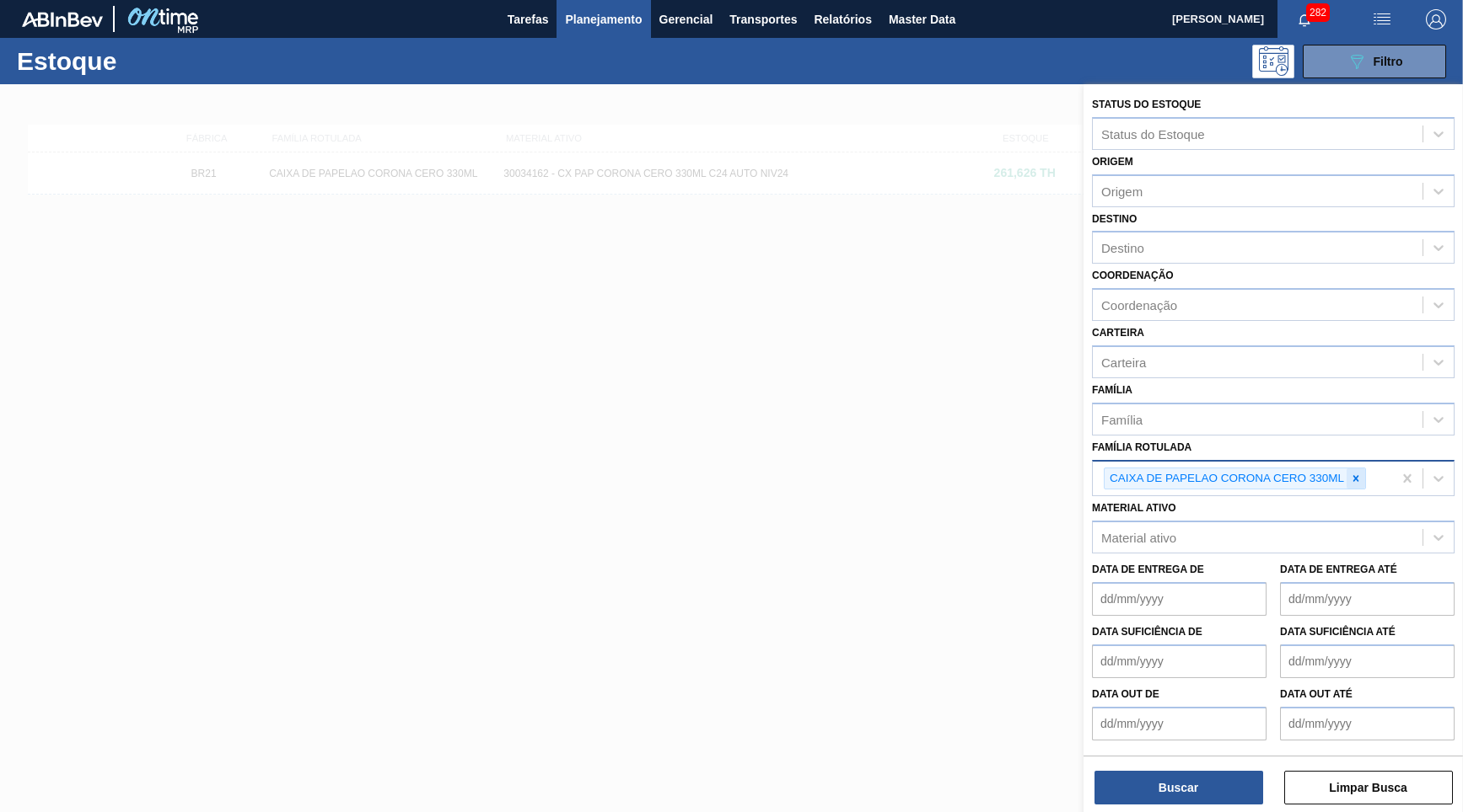
click at [1363, 468] on div at bounding box center [1356, 479] width 19 height 21
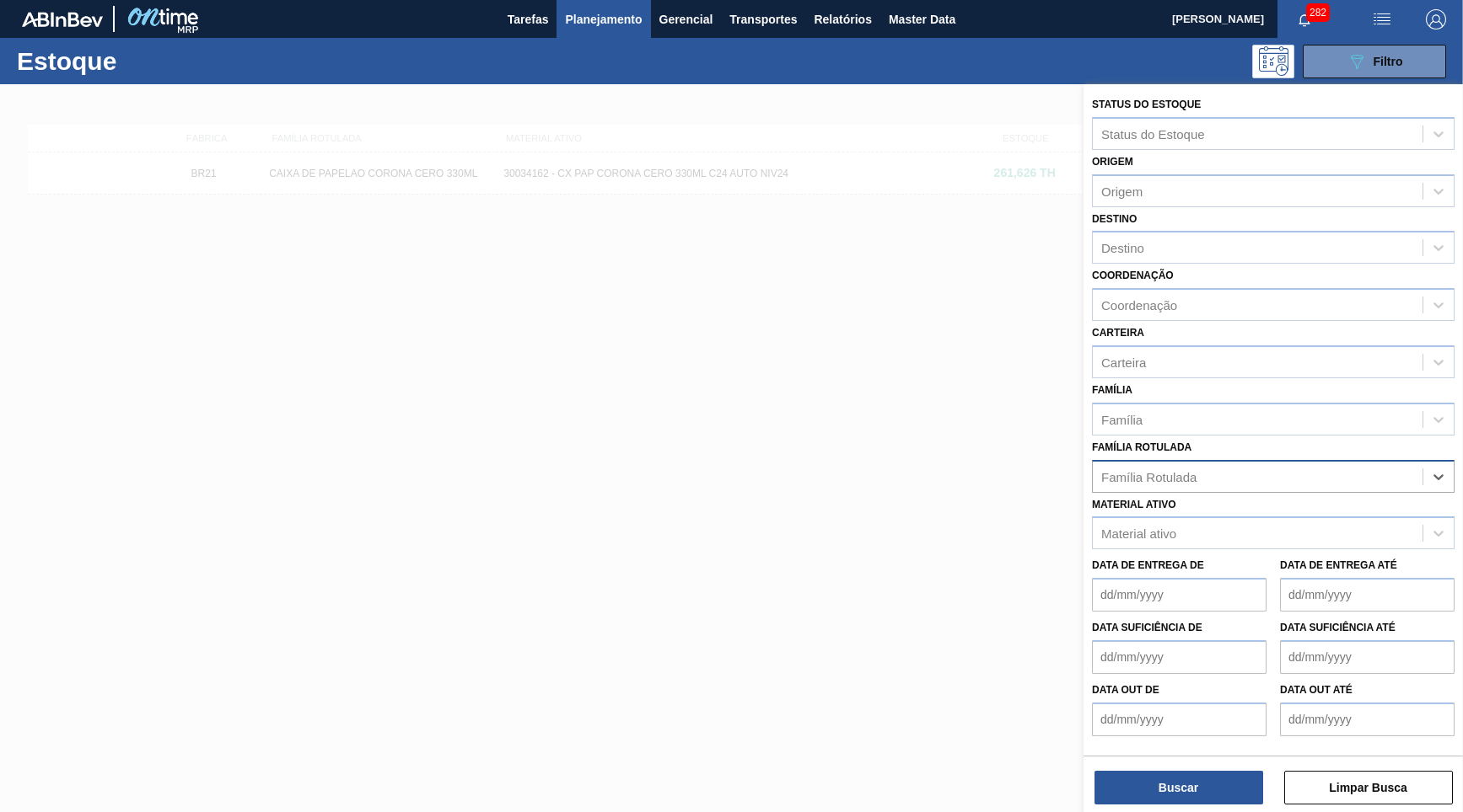
paste Rotulada "CAIXA CARTAO CORONA CERO 350ML"
type Rotulada "CAIXA CARTAO CORONA CERO 350ML"
click at [1194, 467] on div "CAIXA CARTAO CORONA CERO 350ML CAIXA CARTAO CORONA CERO 350ML" at bounding box center [1257, 476] width 329 height 24
paste Rotulada "CAIXA CARTAO CORONA CERO 350ML"
type Rotulada "CAIXA CARTAO CORONA CERO 350ML"
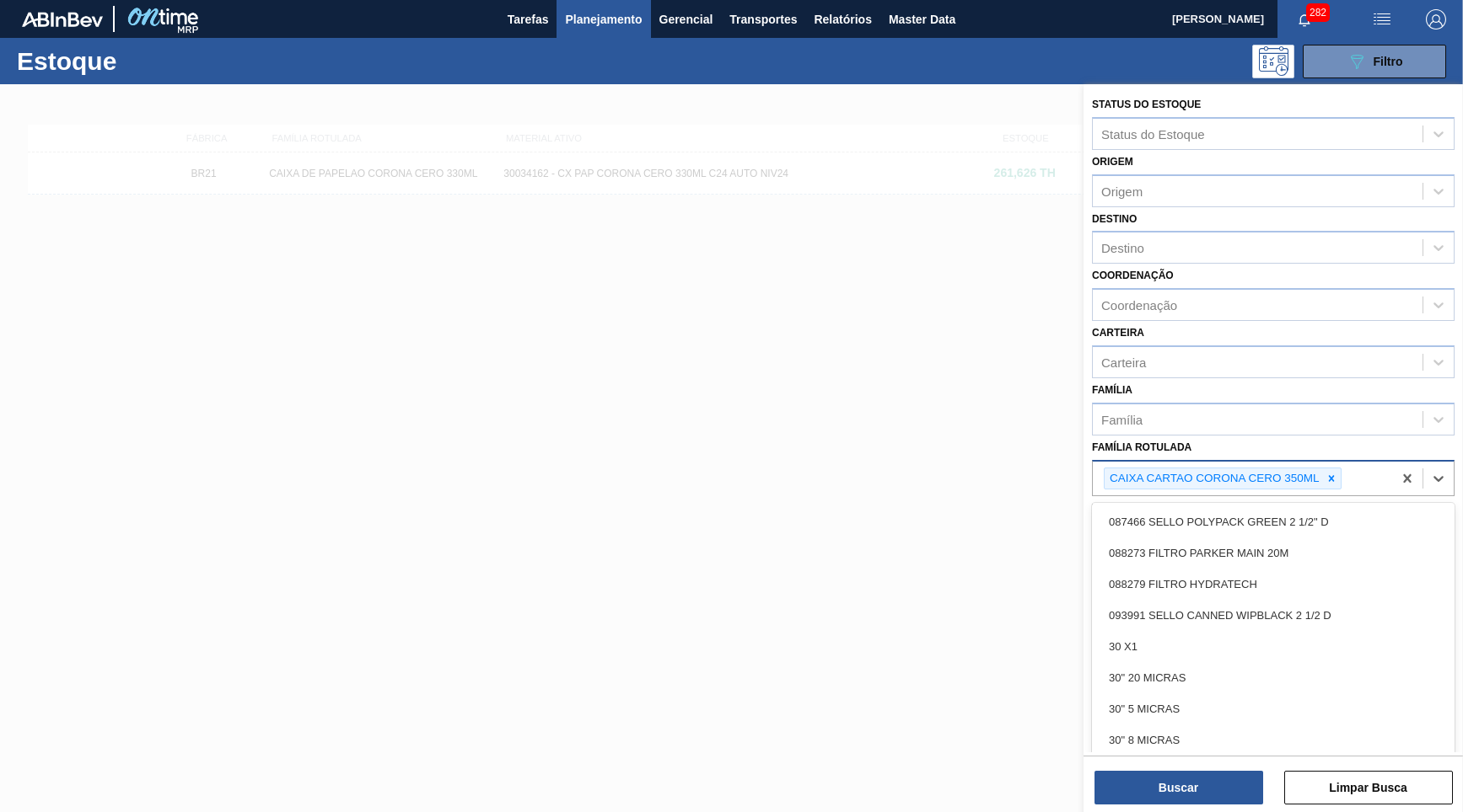
paste Rotulada "CAIXA CARTAO CORONA CERO 350ML"
type Rotulada "CAIXA CARTAO CORONA CERO 350ML"
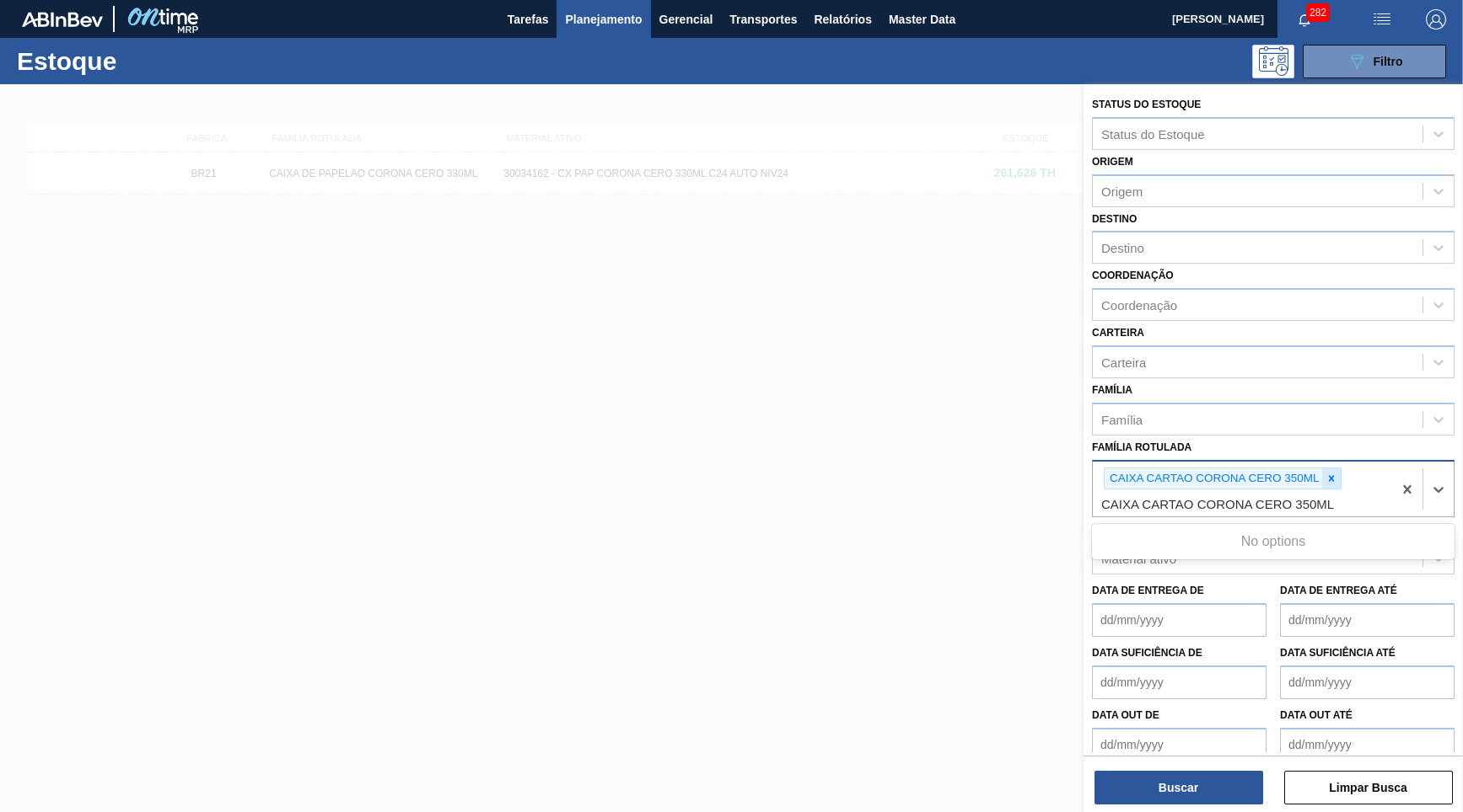
click at [1338, 468] on div at bounding box center [1331, 479] width 19 height 21
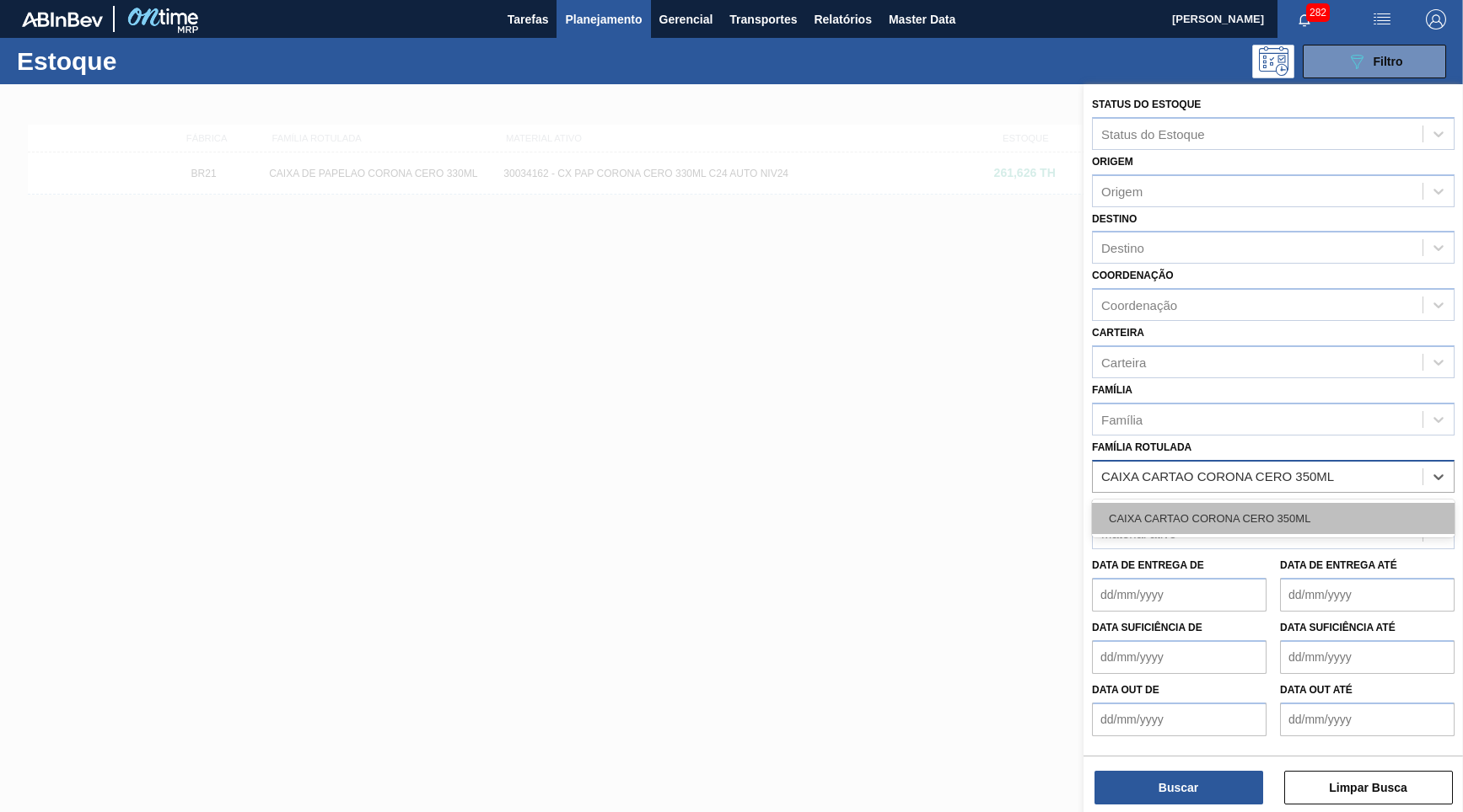
click at [1187, 504] on div "CAIXA CARTAO CORONA CERO 350ML" at bounding box center [1273, 519] width 363 height 31
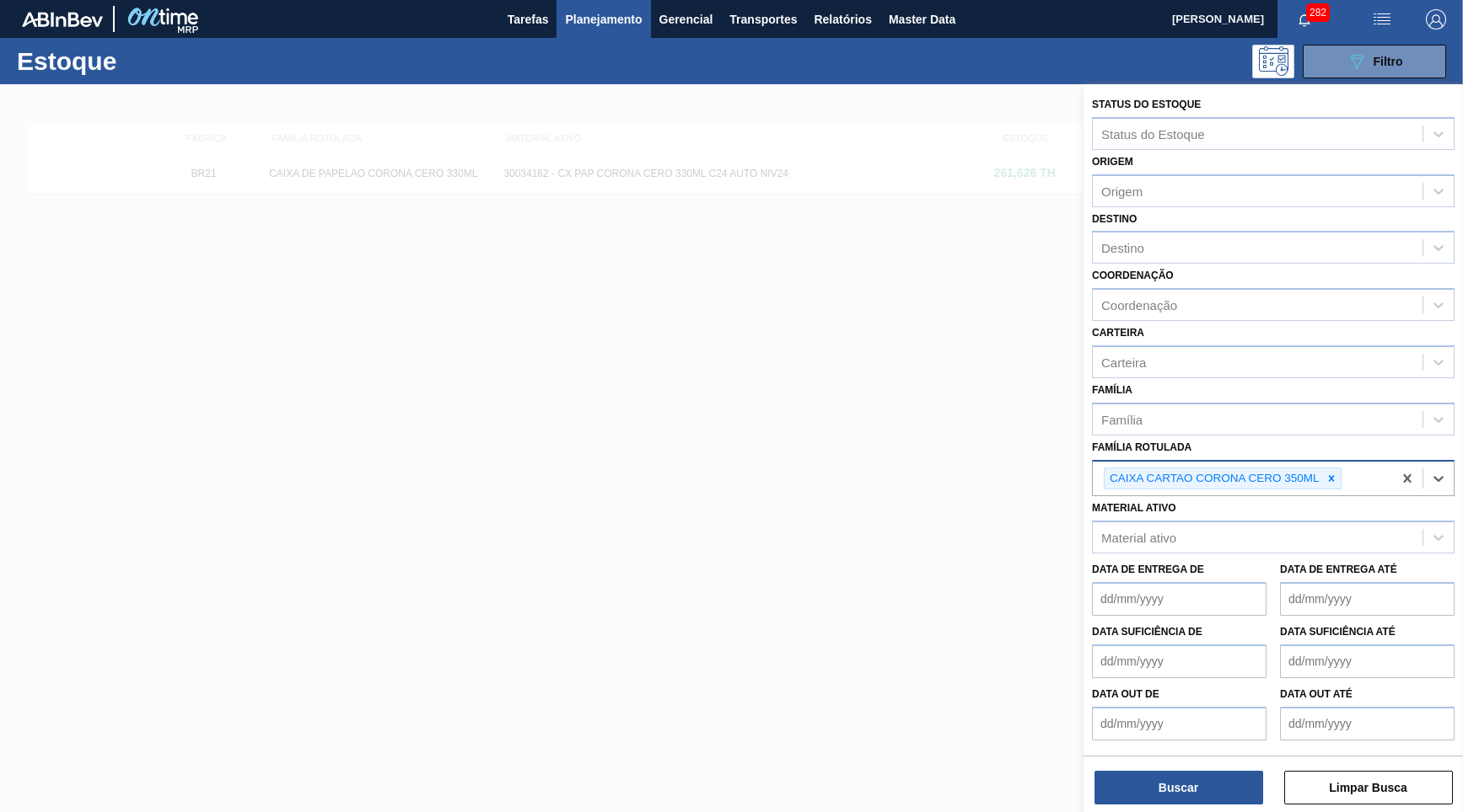
click at [1223, 768] on div "Buscar Limpar Busca" at bounding box center [1272, 779] width 379 height 47
click at [1221, 771] on button "Buscar" at bounding box center [1178, 787] width 168 height 34
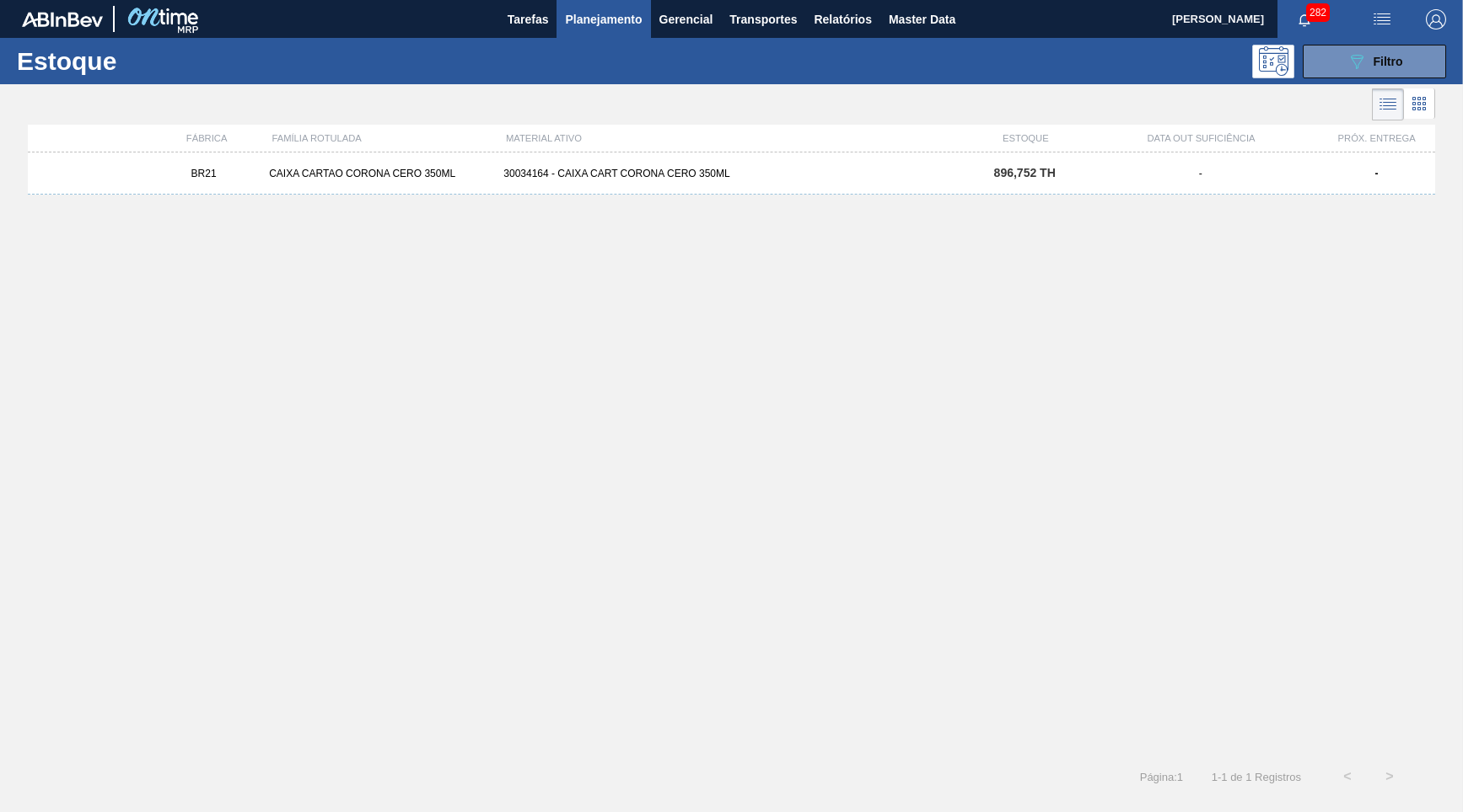
click at [1128, 180] on div "BR21 CAIXA CARTAO CORONA CERO 350ML 30034164 - CAIXA CART CORONA CERO 350ML 896…" at bounding box center [731, 174] width 1407 height 42
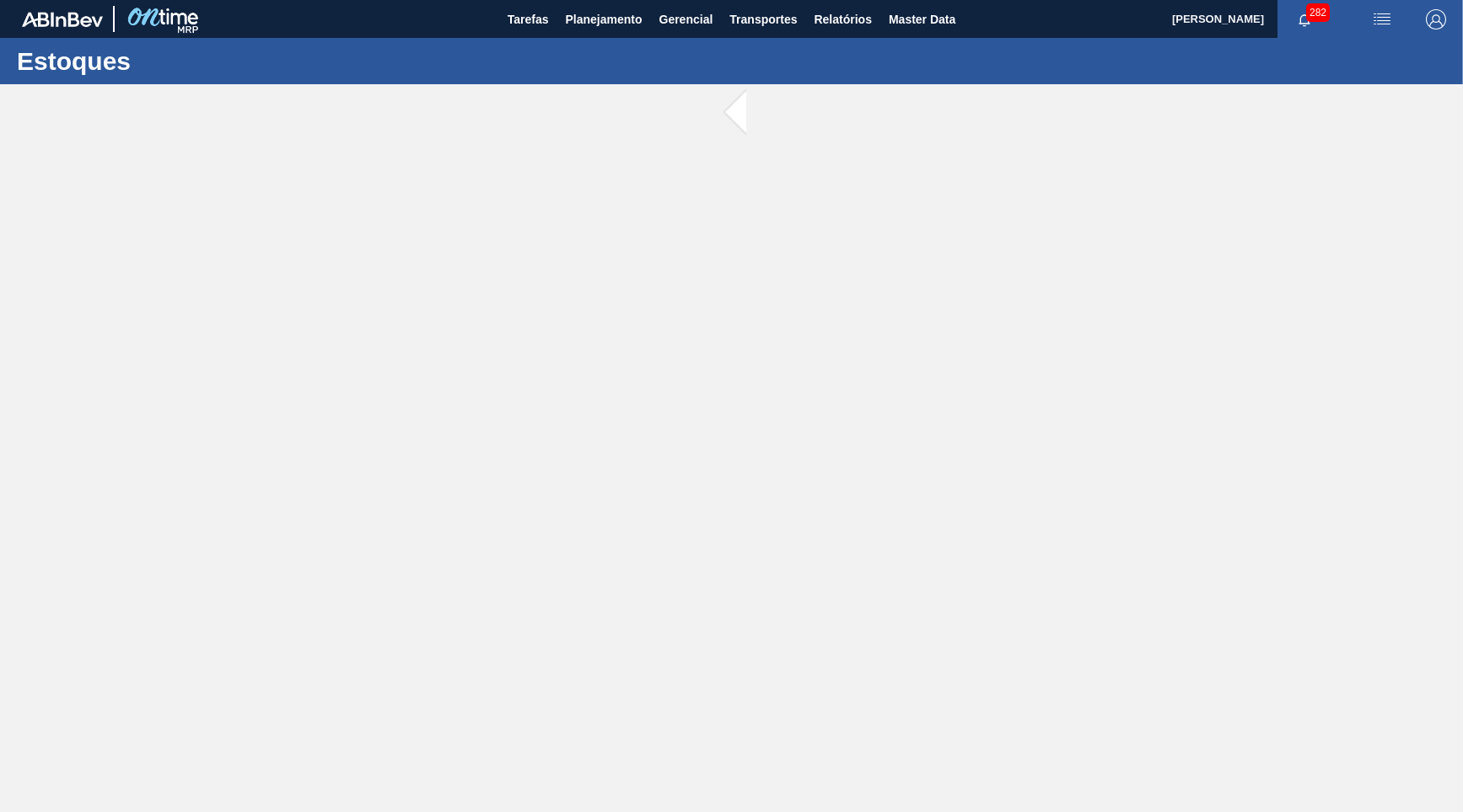
click at [1154, 186] on main "Tarefas Planejamento Gerencial Transportes Relatórios Master Data [PERSON_NAME]…" at bounding box center [732, 406] width 1463 height 812
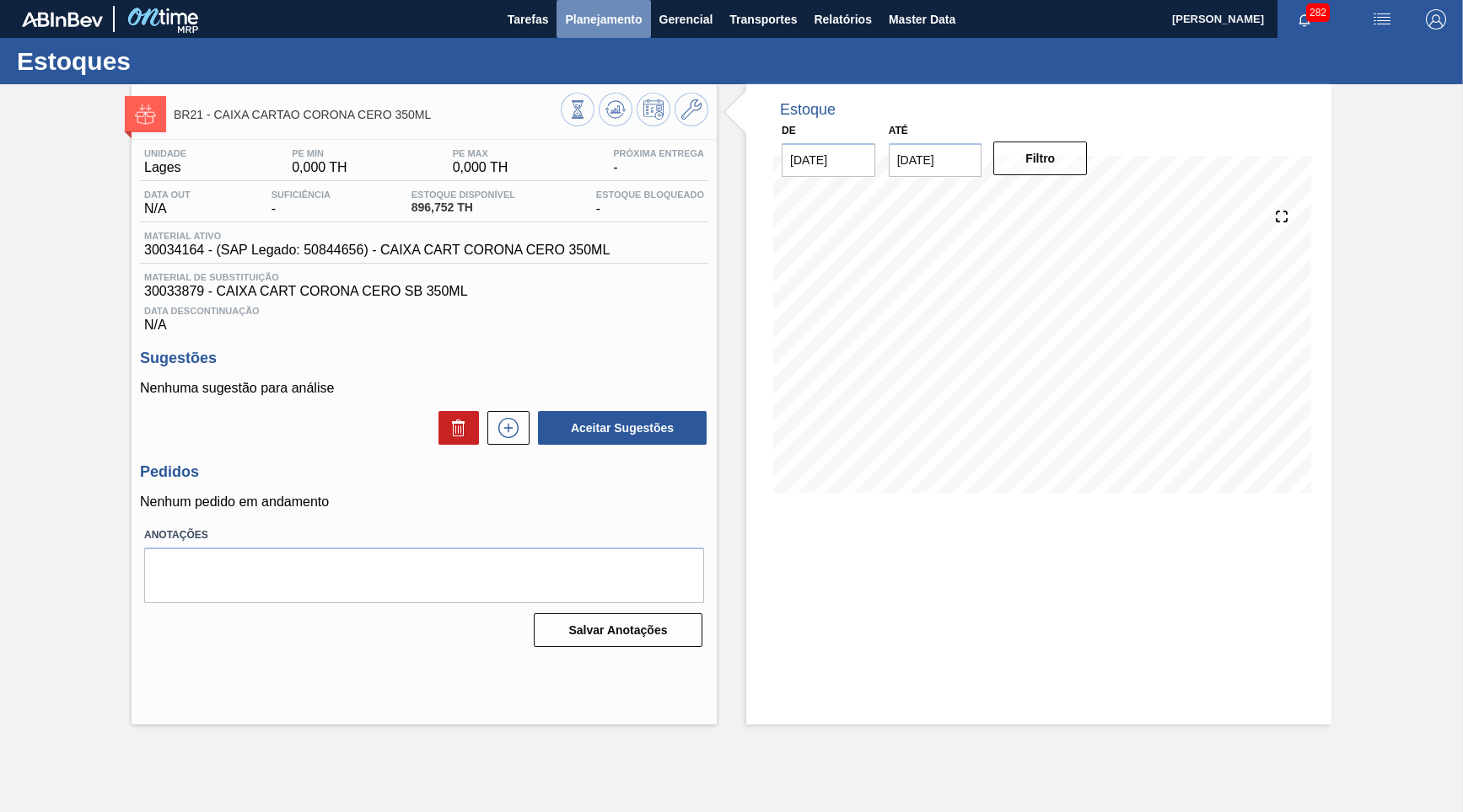
click at [591, 35] on button "Planejamento" at bounding box center [603, 19] width 94 height 38
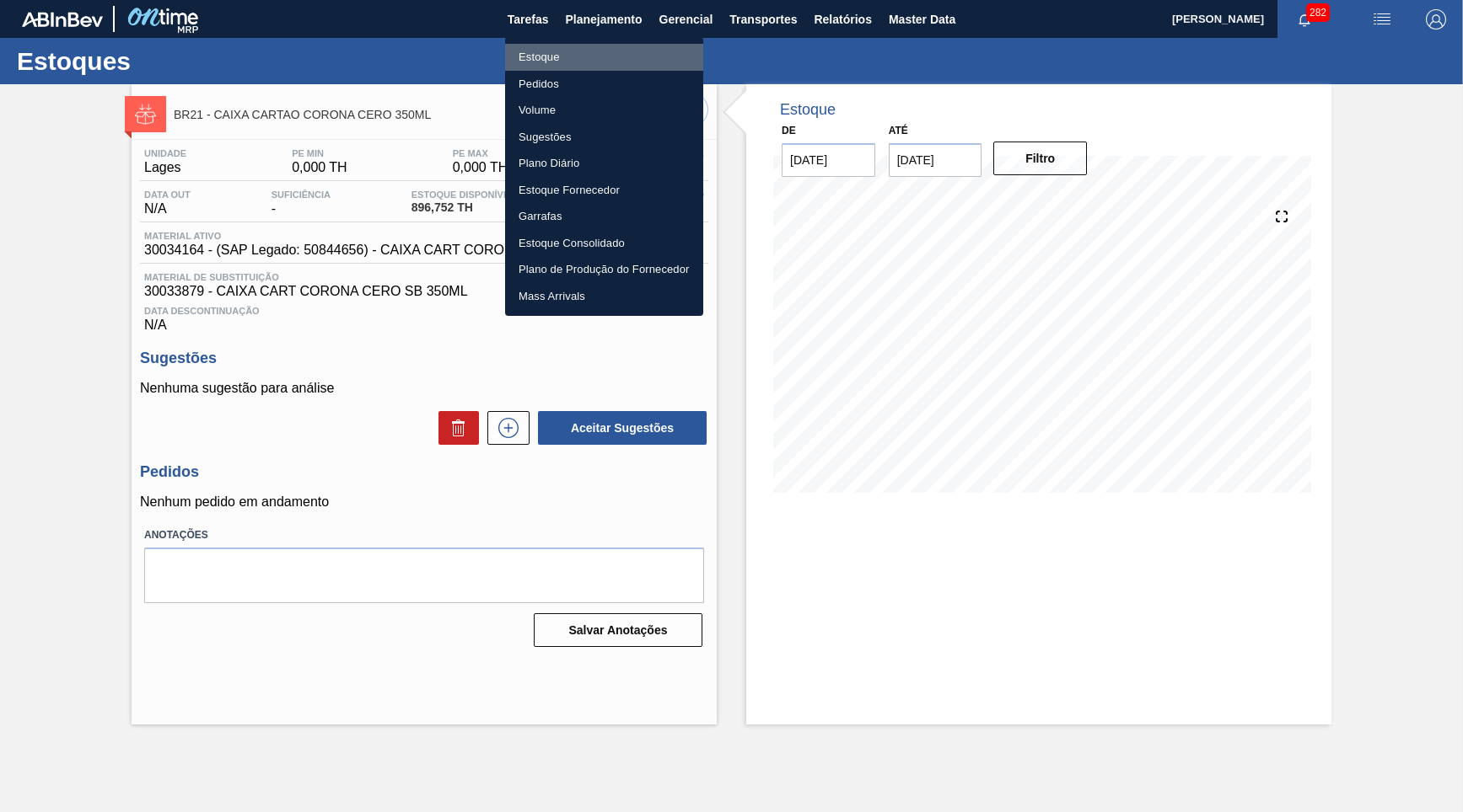
click at [576, 55] on li "Estoque" at bounding box center [603, 57] width 198 height 27
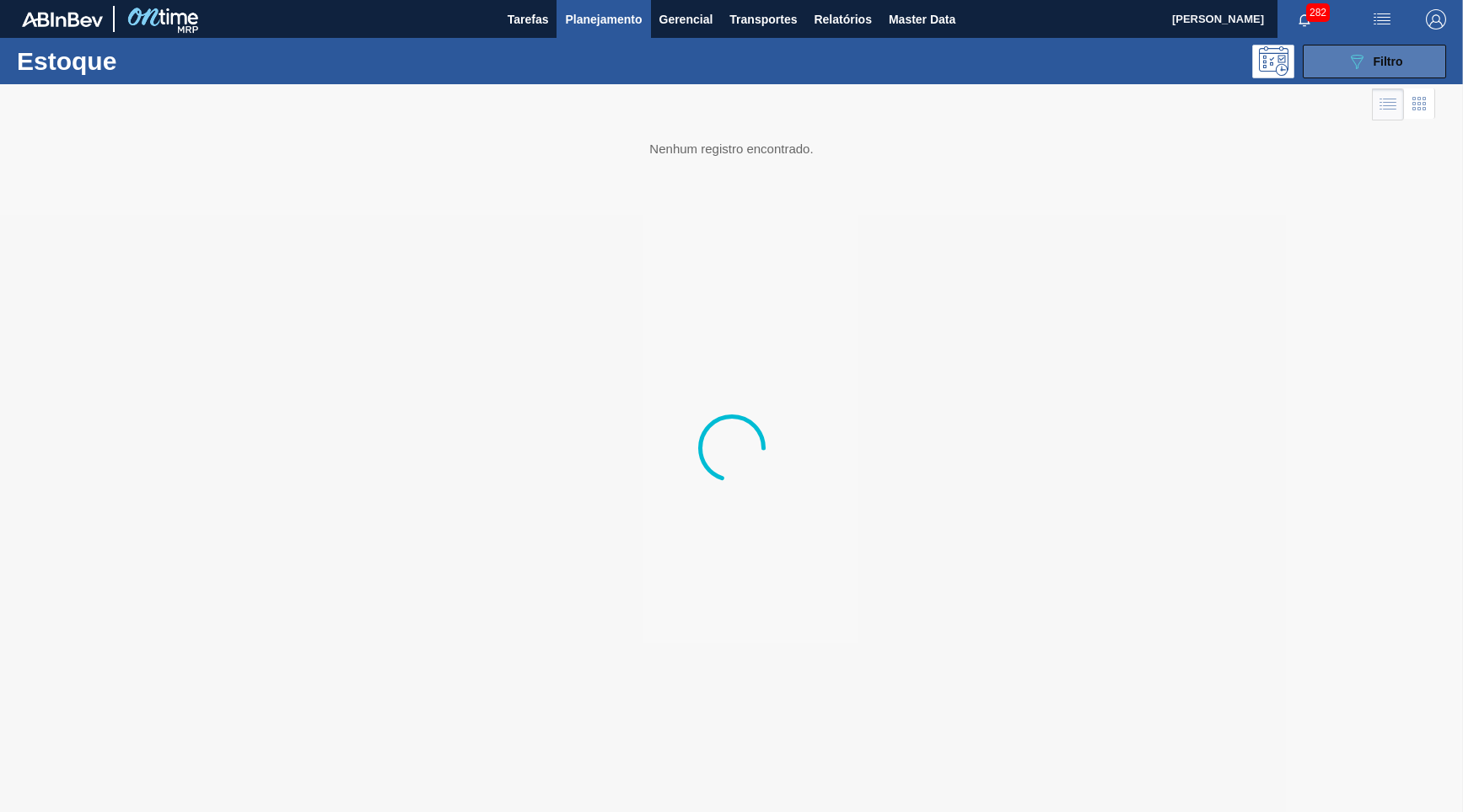
click at [1373, 54] on div "089F7B8B-B2A5-4AFE-B5C0-19BA573D28AC Filtro" at bounding box center [1374, 62] width 57 height 21
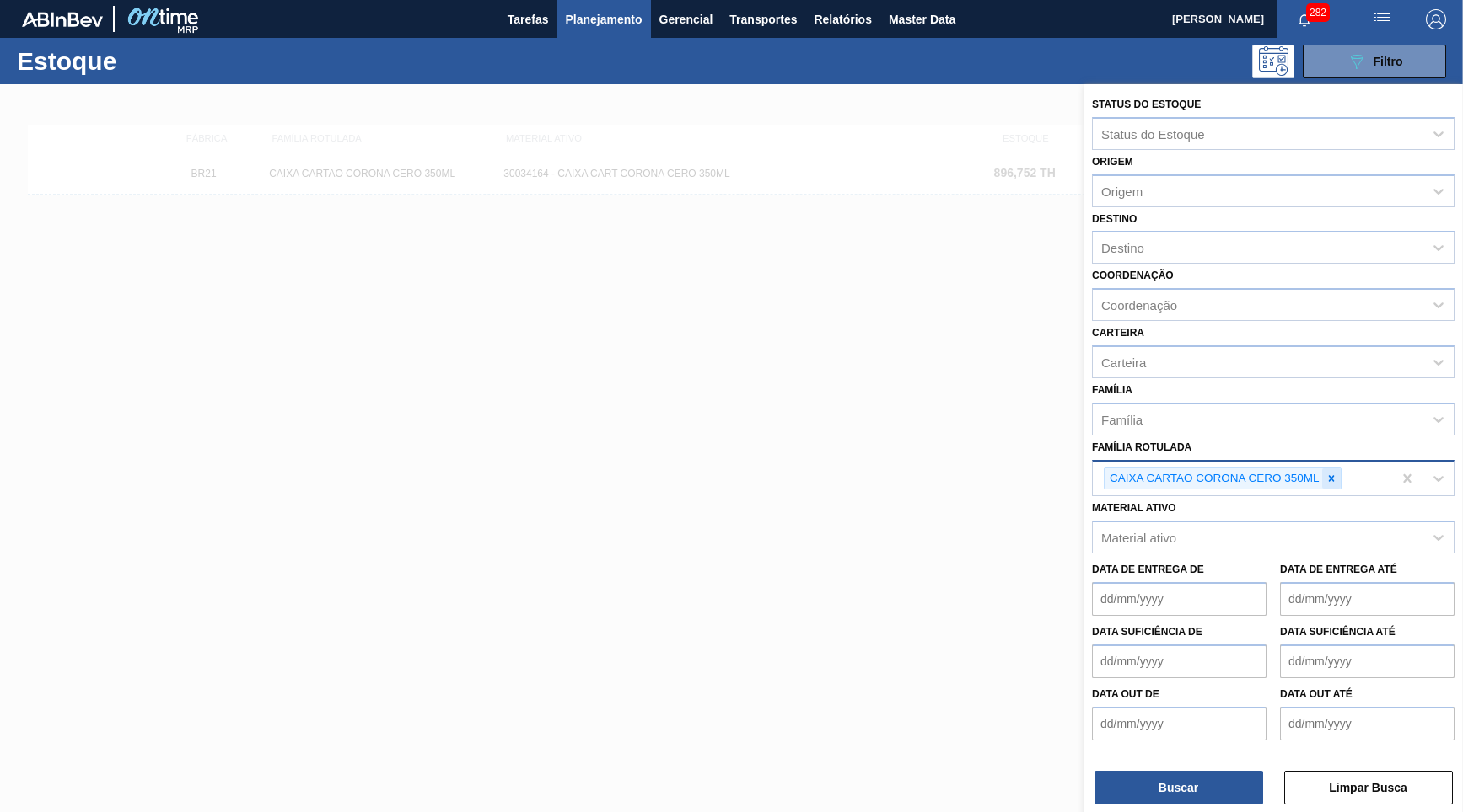
click at [1331, 473] on icon at bounding box center [1331, 479] width 12 height 12
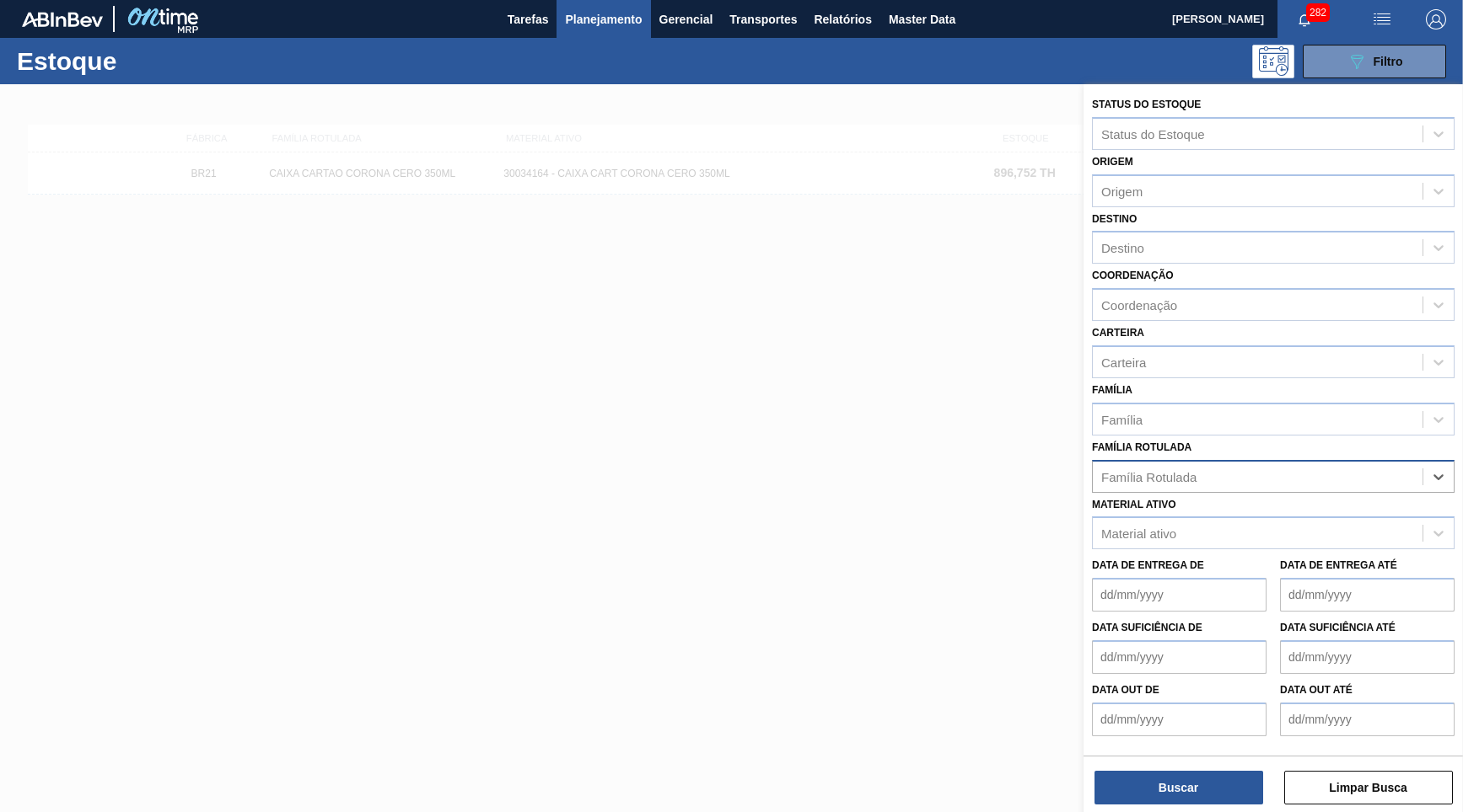
paste Rotulada "CAIXA CARTAO CORONA 350ML"
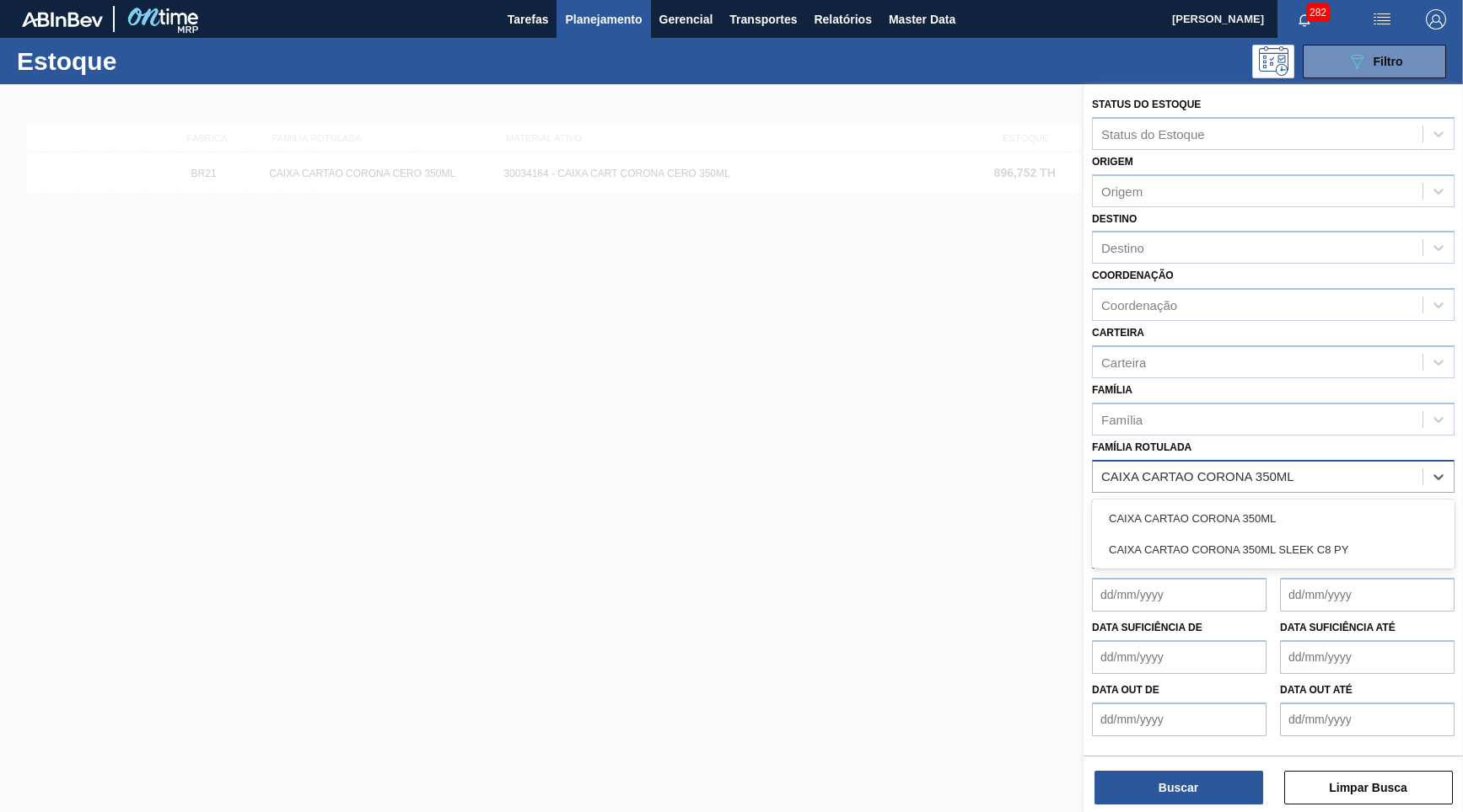
type Rotulada "CAIXA CARTAO CORONA 350M"
click at [1244, 500] on div "CAIXA CARTAO CORONA 350ML CAIXA CARTAO CORONA 350ML SLEEK C8 PY" at bounding box center [1273, 534] width 363 height 69
click at [1257, 504] on div "CAIXA CARTAO CORONA 350ML" at bounding box center [1273, 519] width 363 height 31
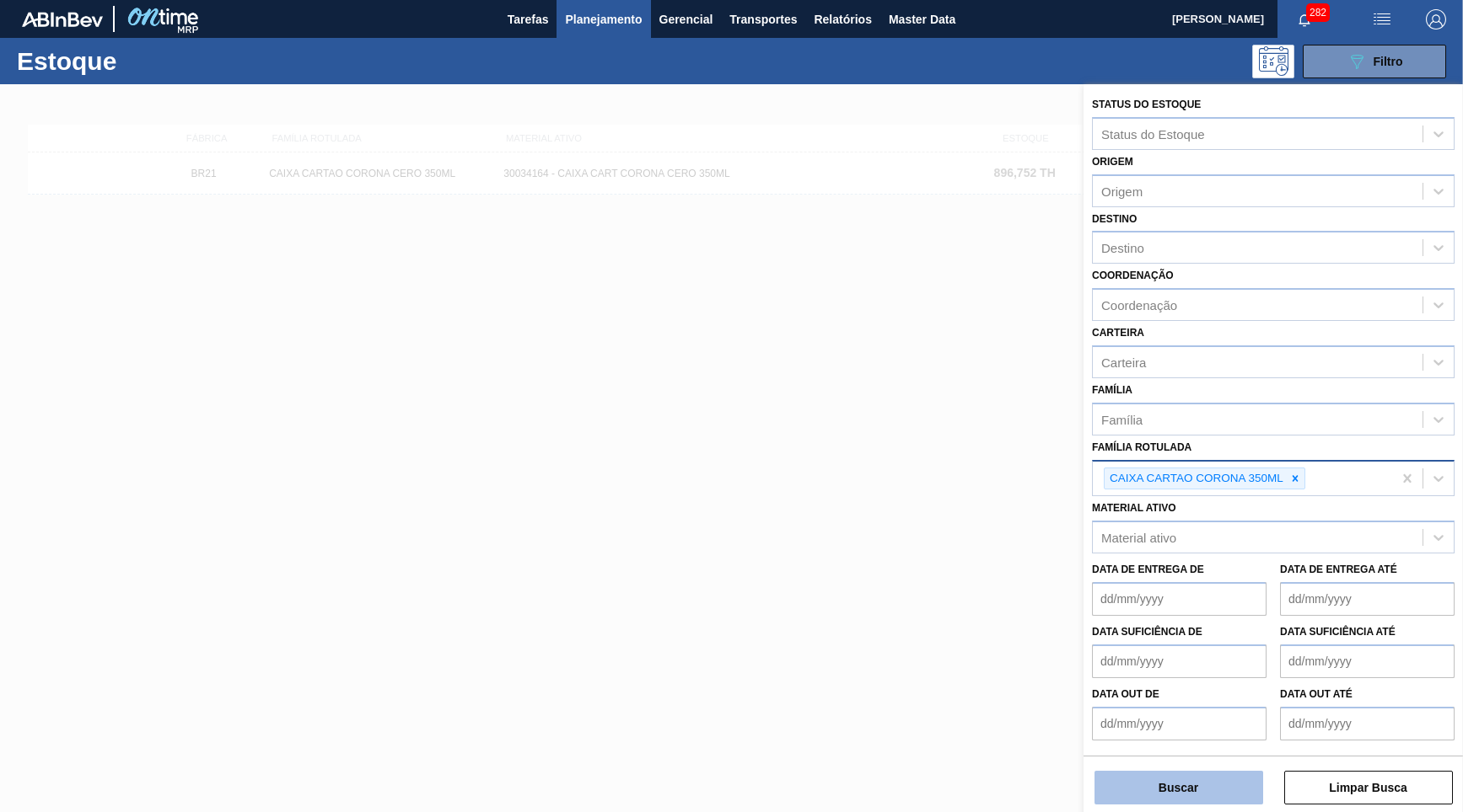
click at [1221, 801] on button "Buscar" at bounding box center [1178, 787] width 168 height 34
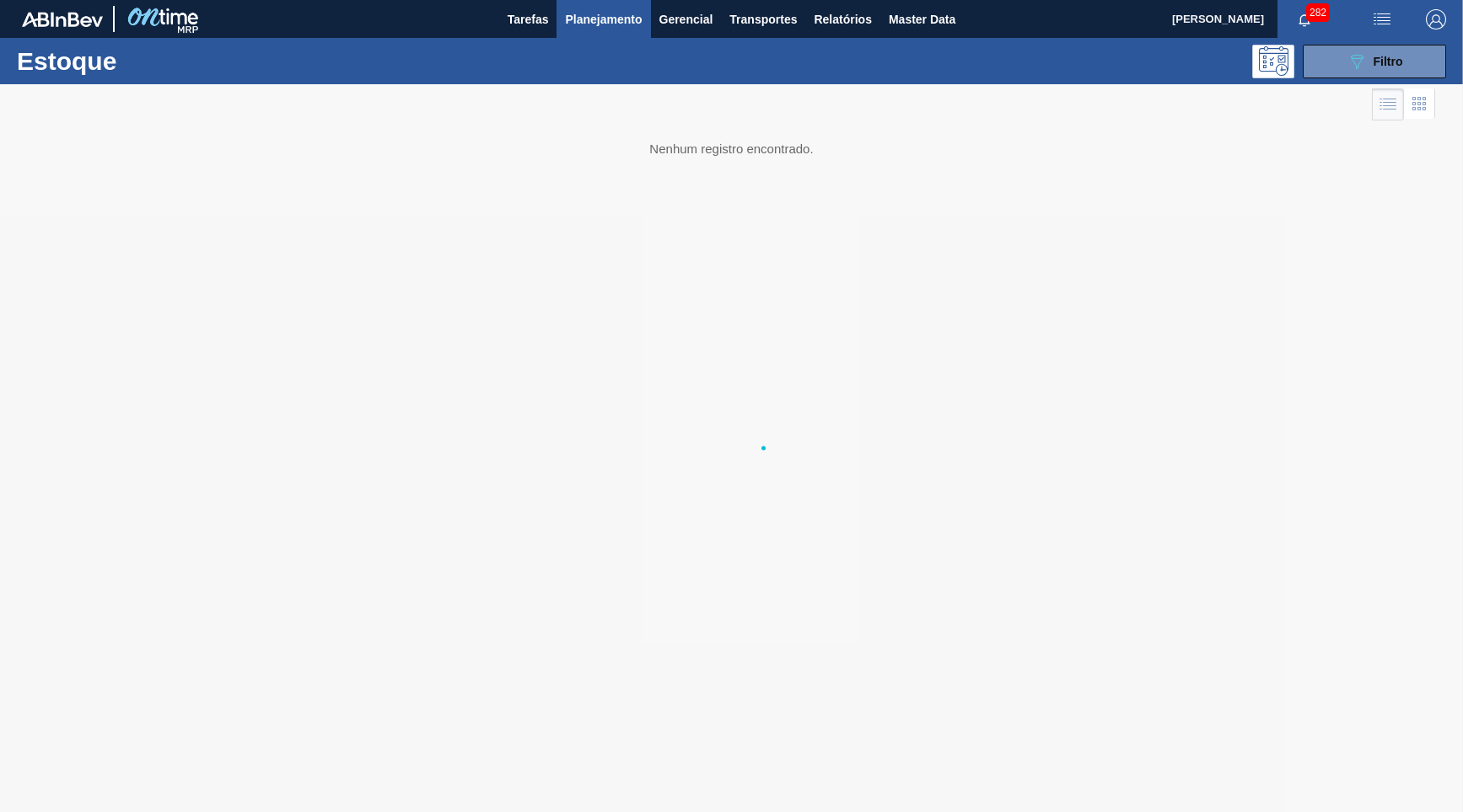
click at [1207, 781] on div at bounding box center [732, 490] width 1463 height 812
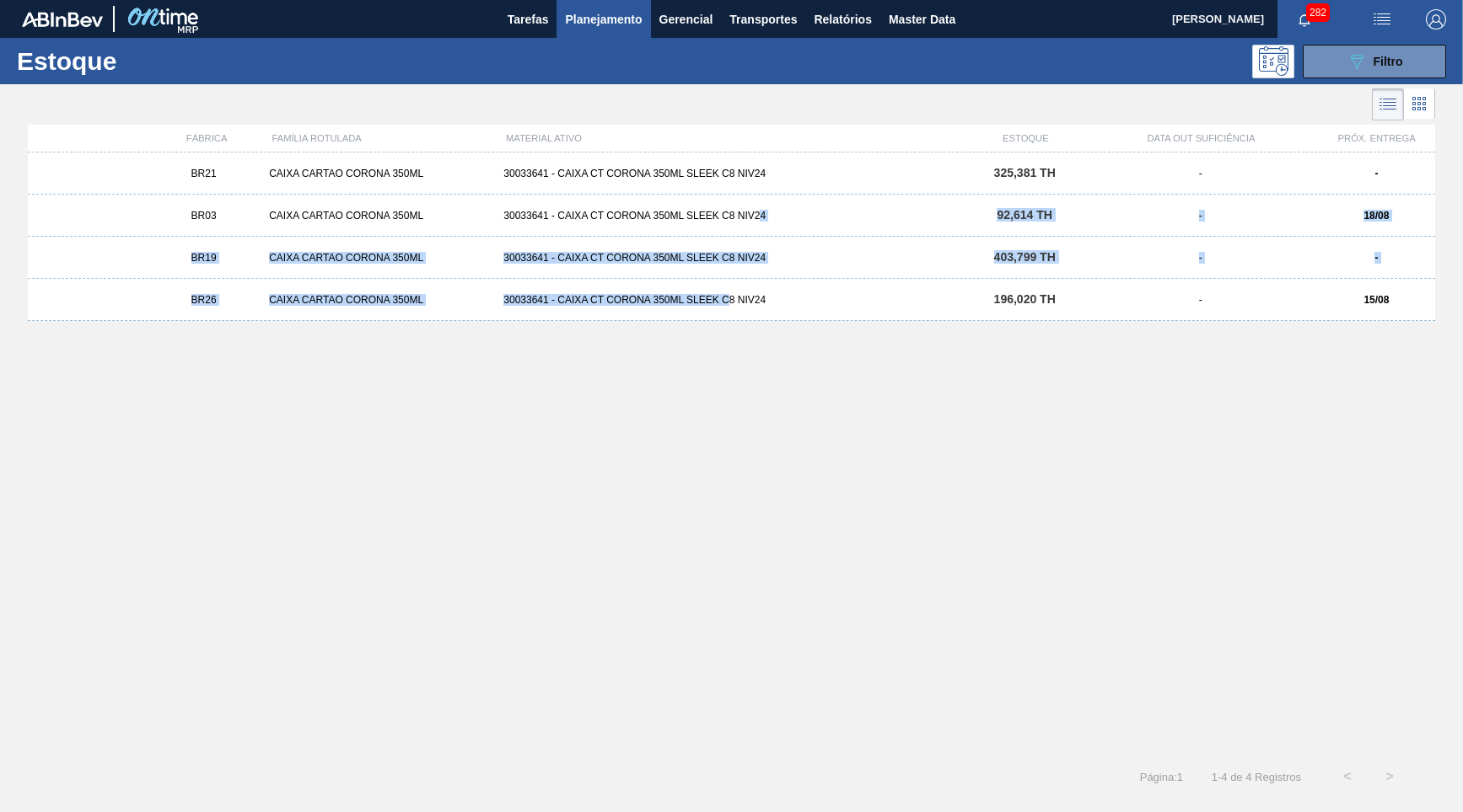
drag, startPoint x: 762, startPoint y: 226, endPoint x: 731, endPoint y: 466, distance: 242.0
click at [731, 466] on div "BR21 CAIXA CARTAO CORONA 350ML 30033641 - CAIXA CT CORONA 350ML SLEEK C8 NIV24 …" at bounding box center [731, 449] width 1407 height 593
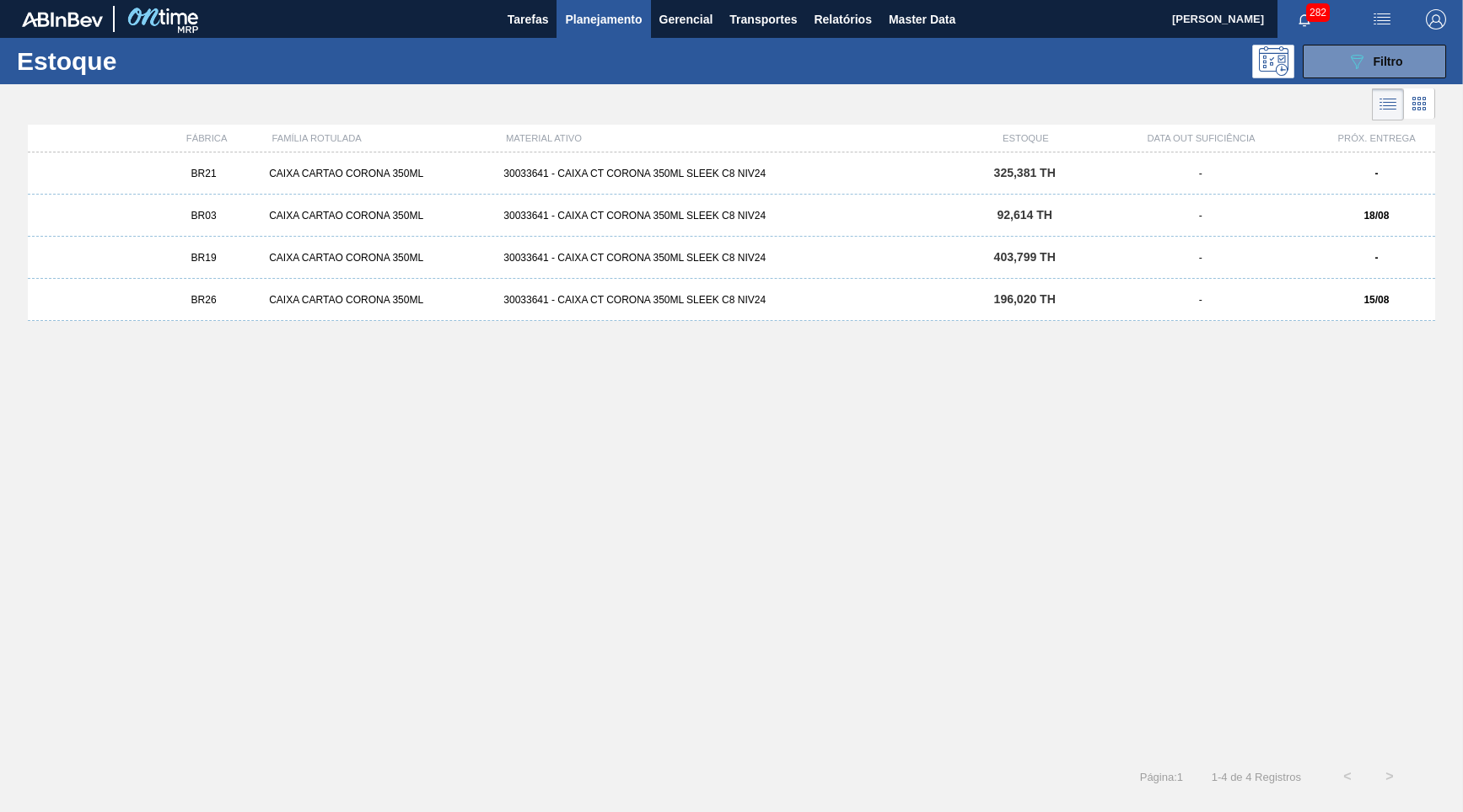
click at [566, 242] on div "BR21 CAIXA CARTAO CORONA 350ML 30033641 - CAIXA CT CORONA 350ML SLEEK C8 NIV24 …" at bounding box center [731, 449] width 1407 height 593
click at [725, 207] on div "BR03 CAIXA CARTAO CORONA 350ML 30033641 - CAIXA CT CORONA 350ML SLEEK C8 NIV24 …" at bounding box center [731, 216] width 1407 height 42
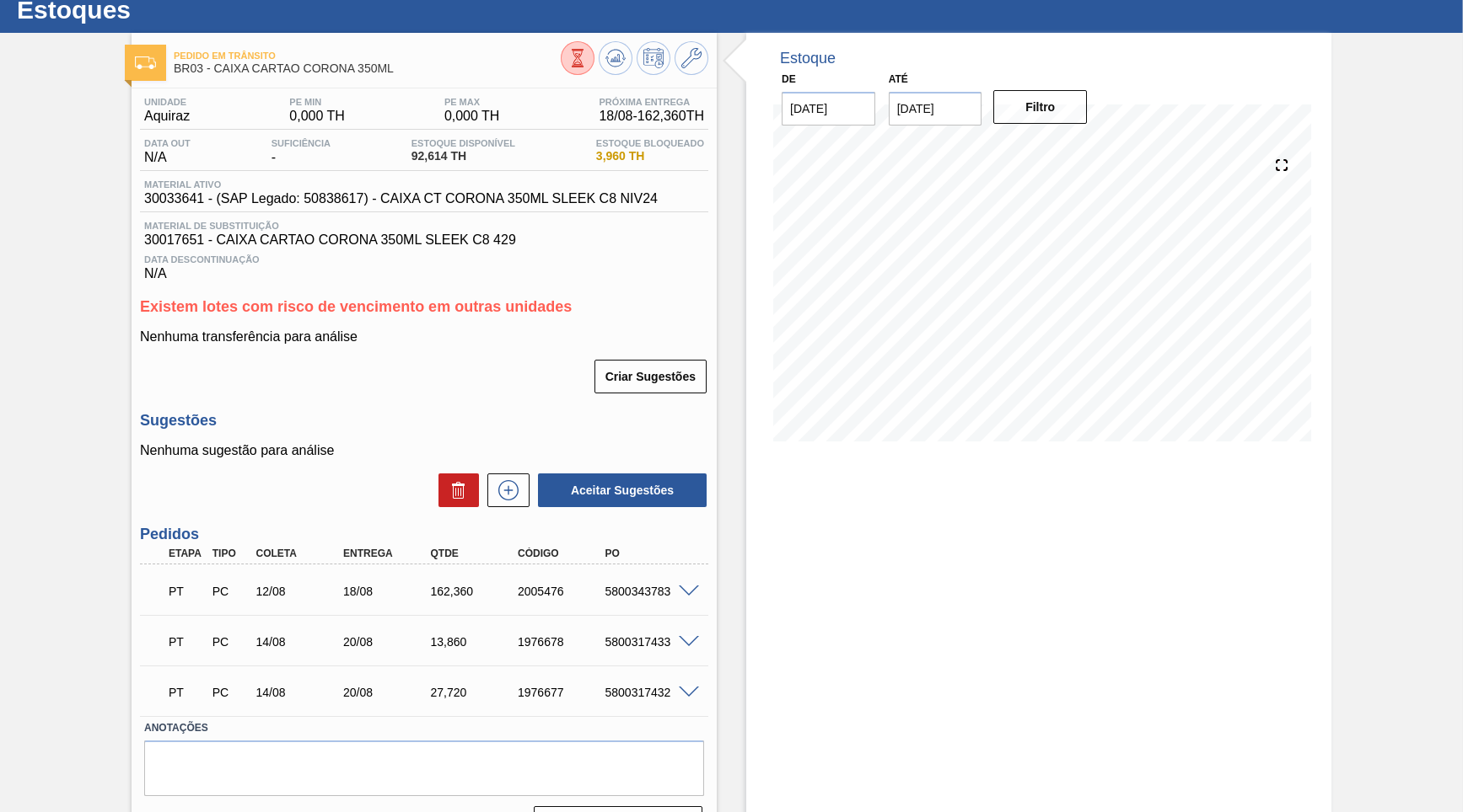
scroll to position [81, 0]
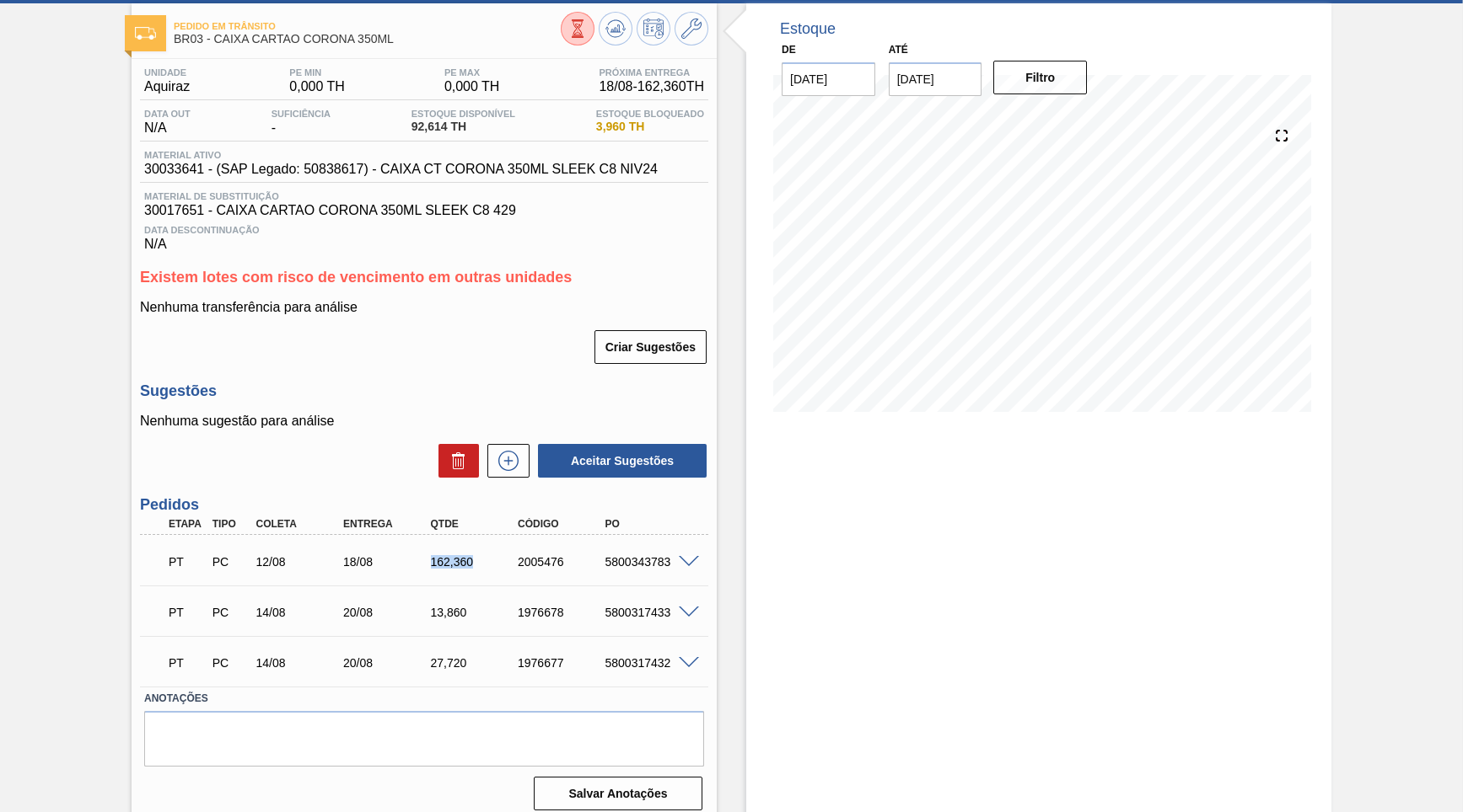
drag, startPoint x: 416, startPoint y: 563, endPoint x: 481, endPoint y: 575, distance: 66.1
click at [481, 575] on div "PT PC 12/08 18/08 162,[PHONE_NUMBER] 5800343783 Material 30033641 - CAIXA CT CO…" at bounding box center [424, 560] width 568 height 51
drag, startPoint x: 419, startPoint y: 598, endPoint x: 490, endPoint y: 607, distance: 71.6
click at [490, 607] on div "13,860" at bounding box center [463, 613] width 88 height 14
drag, startPoint x: 429, startPoint y: 654, endPoint x: 492, endPoint y: 657, distance: 63.1
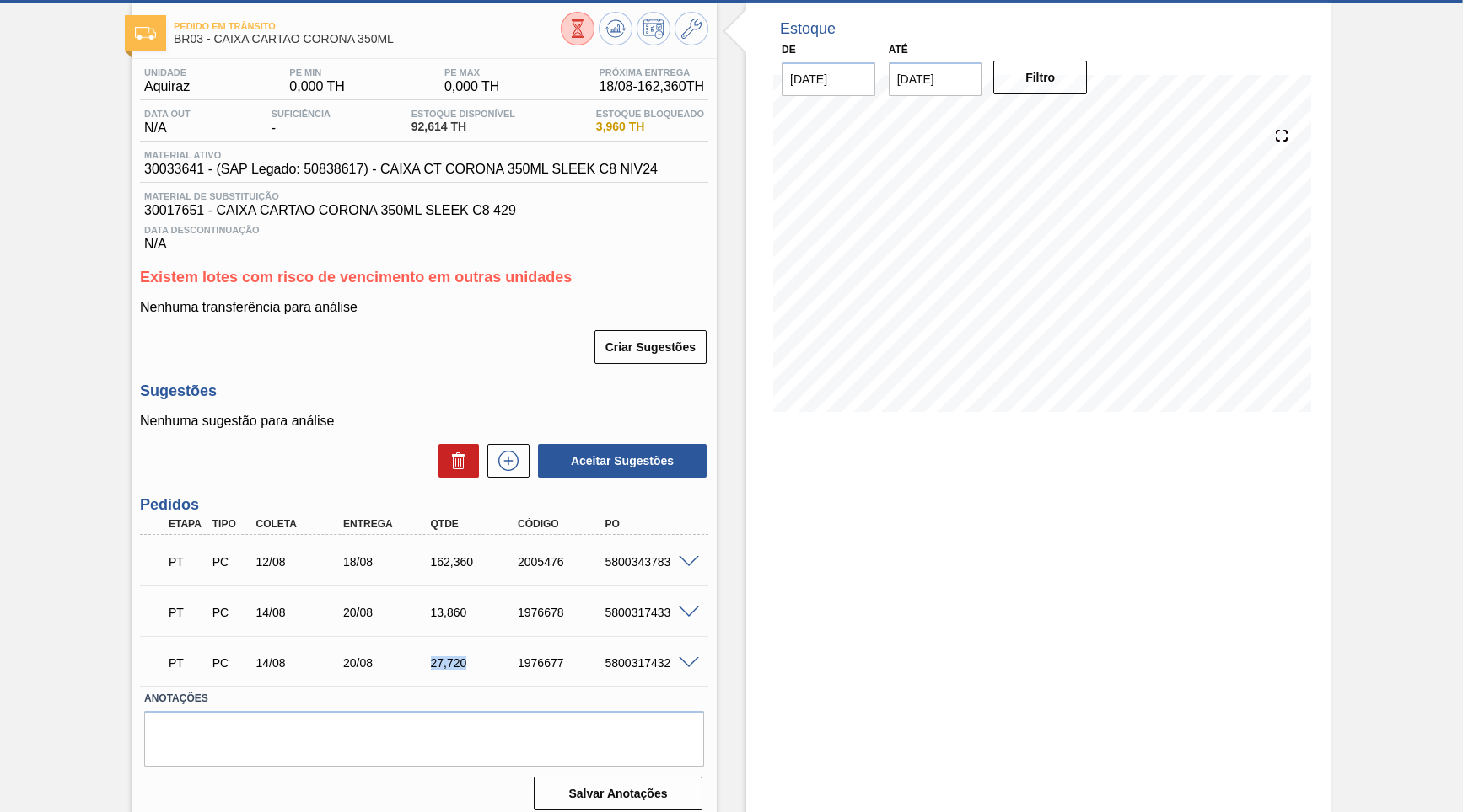
click at [492, 657] on div "27,720" at bounding box center [474, 663] width 97 height 14
click at [1293, 501] on div "Estoque De [DATE] Até [DATE] Filtro" at bounding box center [1038, 414] width 585 height 821
